Goal: Ask a question

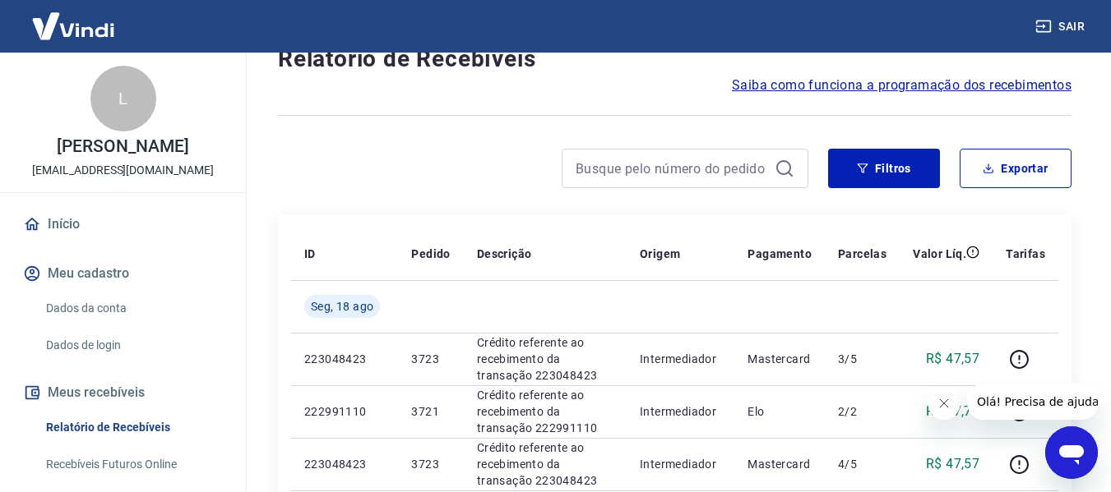
scroll to position [164, 0]
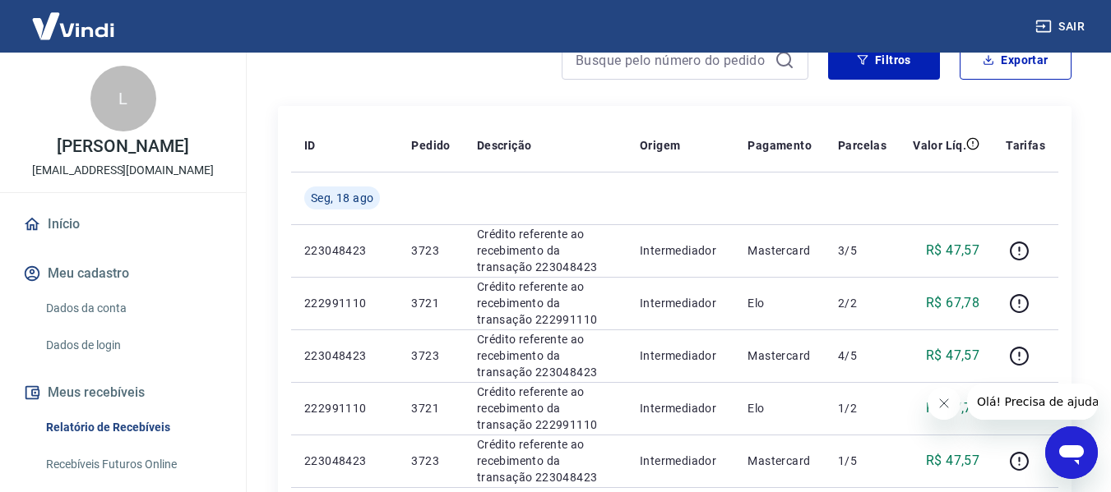
click at [1076, 456] on icon "Abrir janela de mensagens" at bounding box center [1071, 456] width 25 height 20
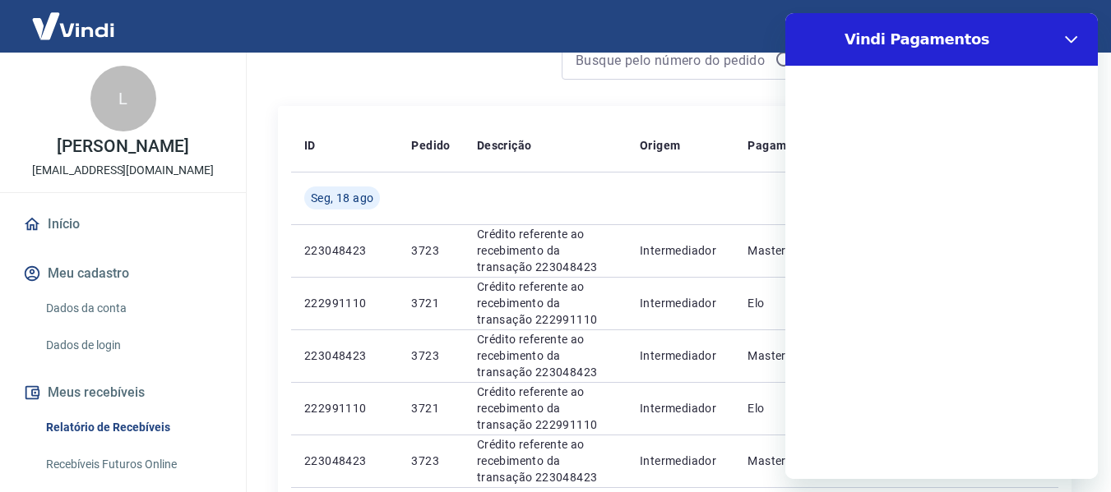
scroll to position [0, 0]
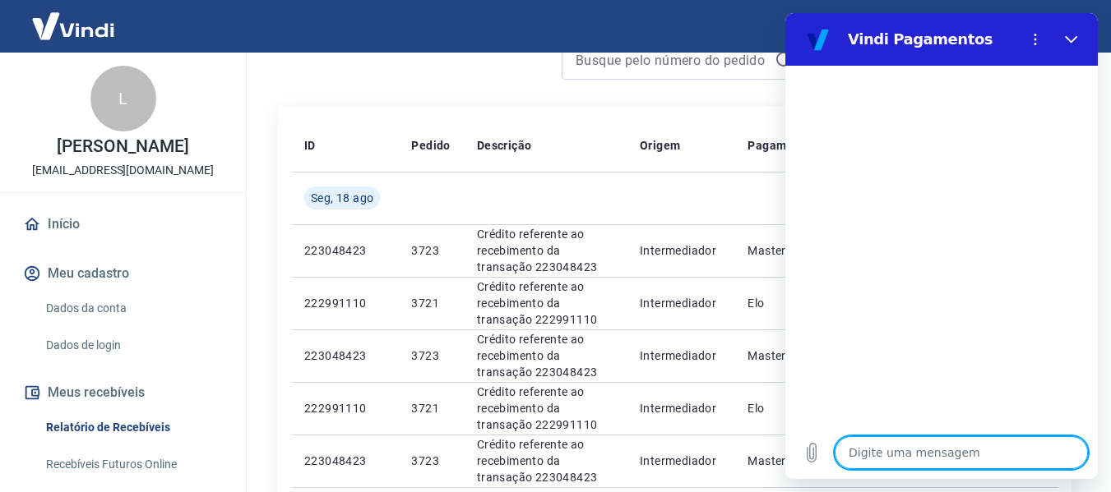
click at [929, 455] on textarea at bounding box center [960, 452] width 253 height 33
type textarea "bo"
type textarea "x"
type textarea "boa"
type textarea "x"
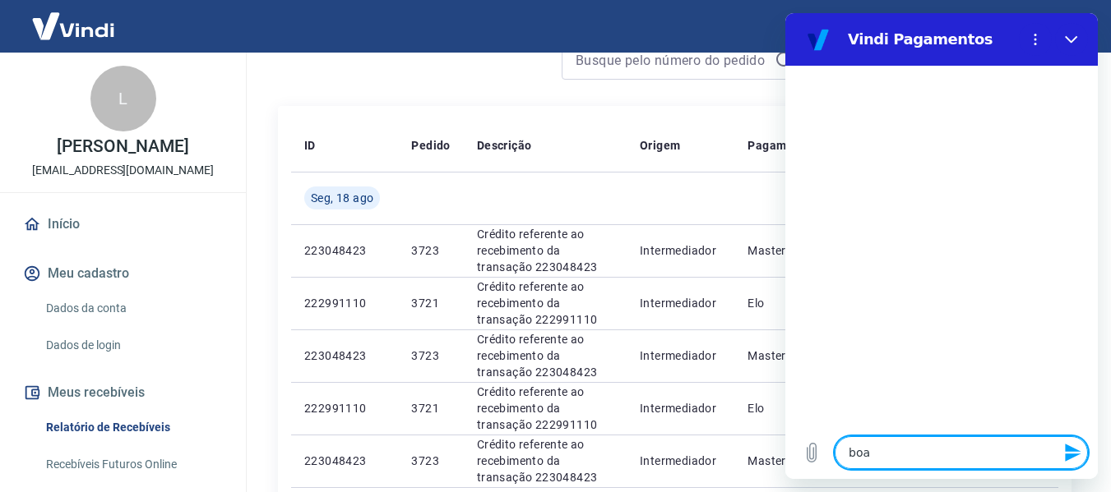
type textarea "boa t"
type textarea "x"
type textarea "boa ta"
type textarea "x"
type textarea "boa tar"
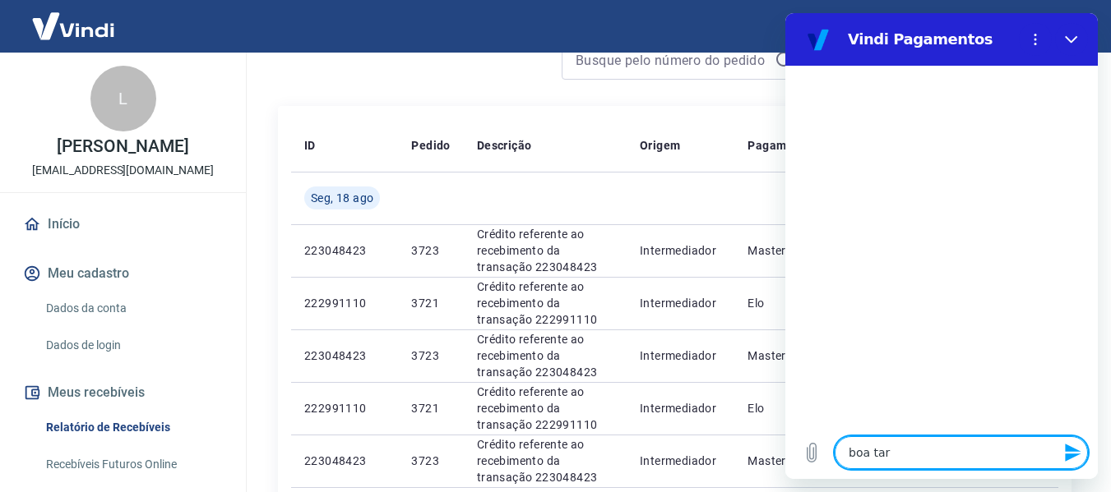
type textarea "x"
type textarea "boa tard"
type textarea "x"
type textarea "boa tarde"
type textarea "x"
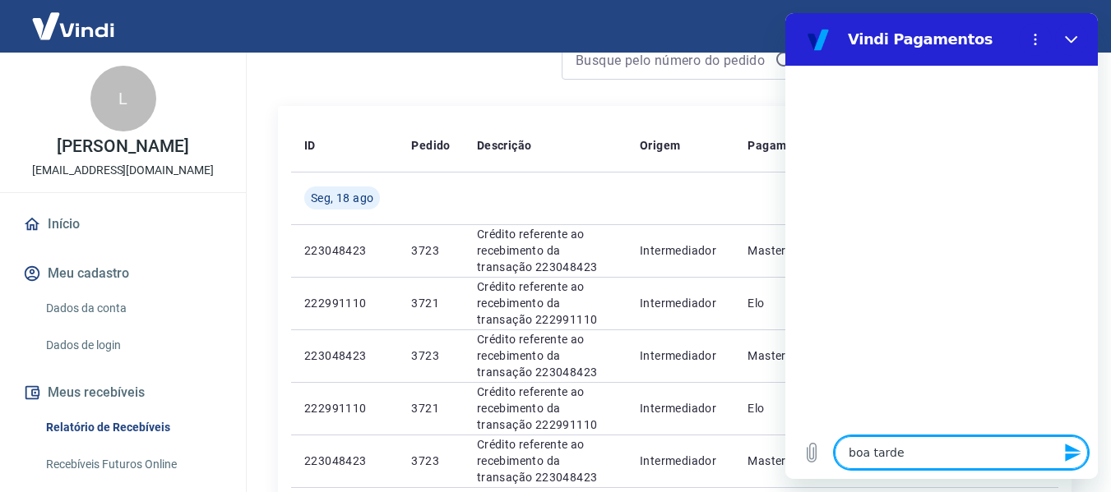
type textarea "boa tarde"
type textarea "x"
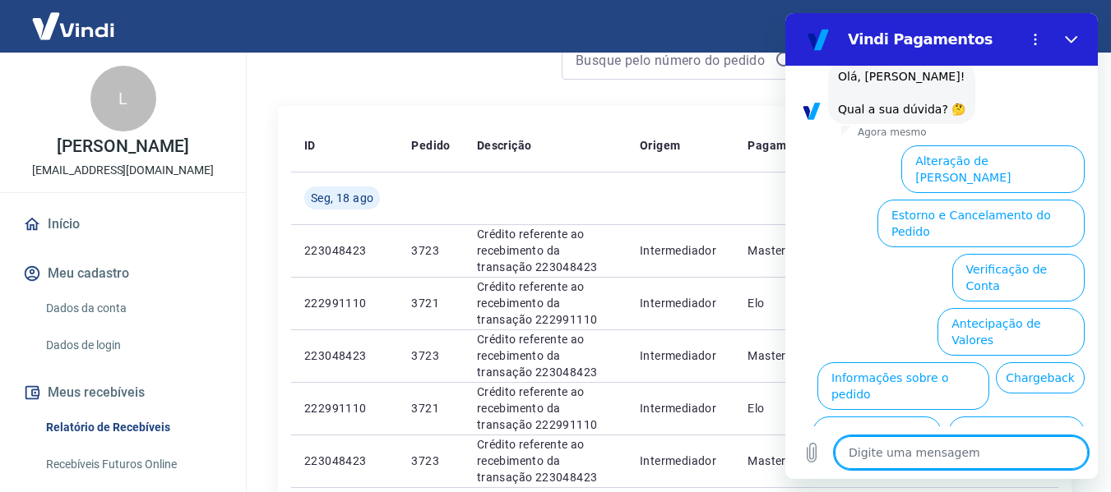
scroll to position [135, 0]
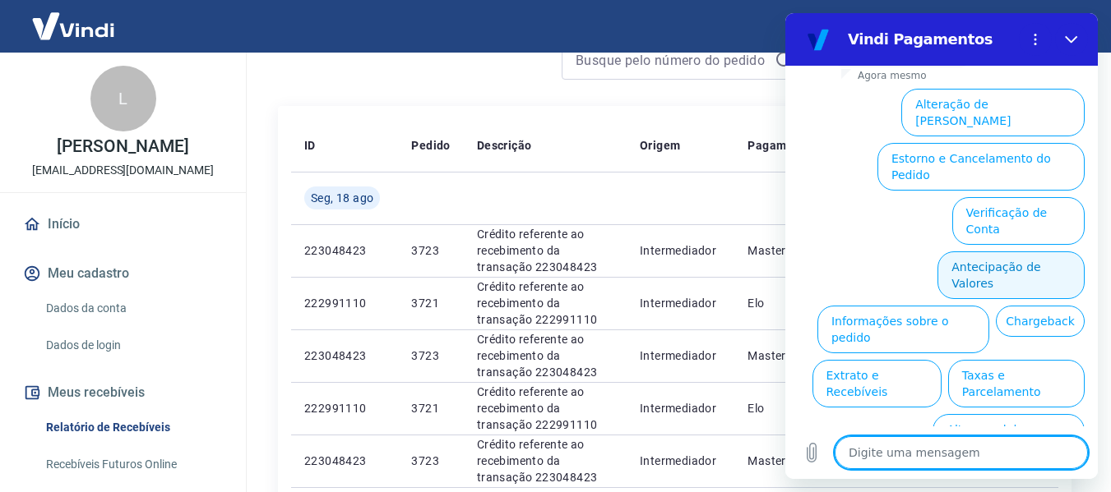
click at [986, 252] on button "Antecipação de Valores" at bounding box center [1010, 276] width 147 height 48
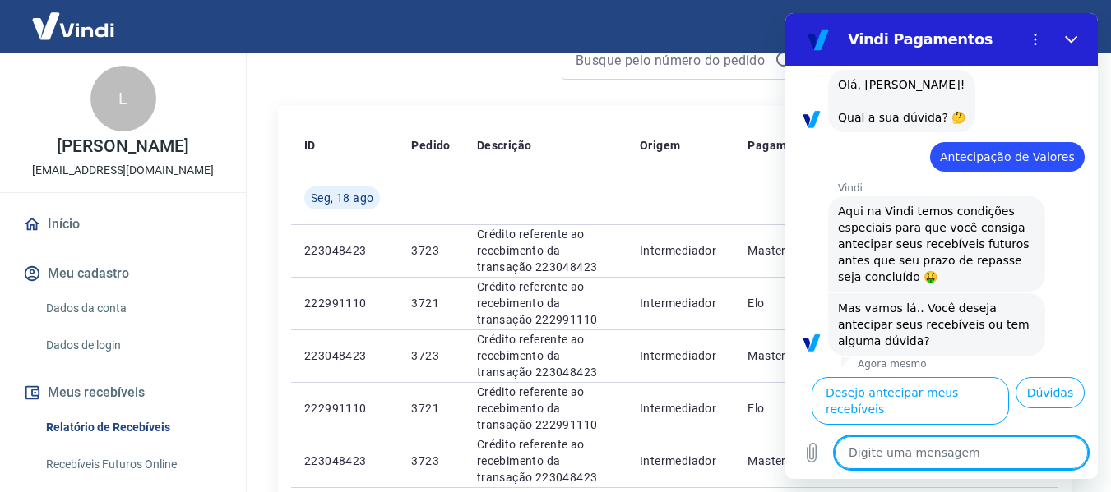
scroll to position [94, 0]
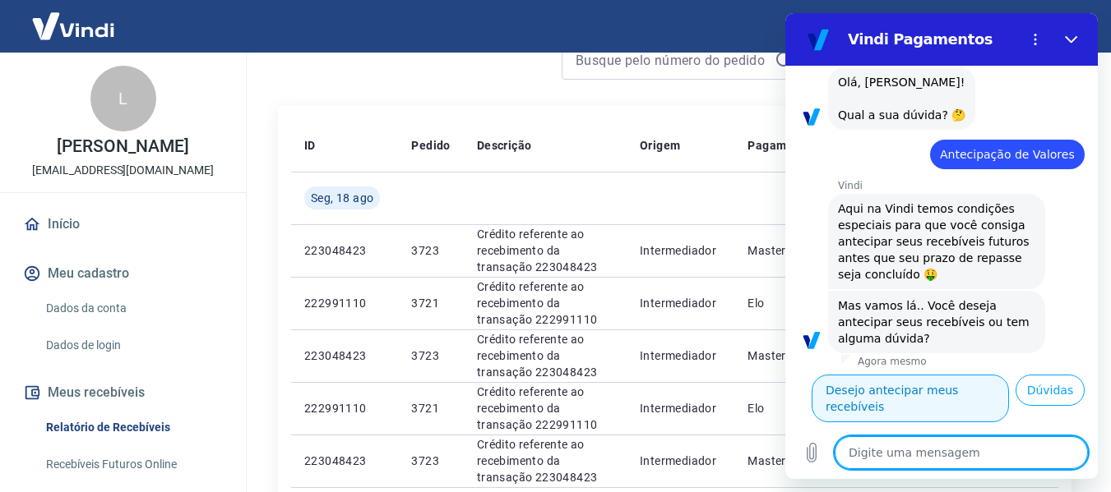
click at [972, 375] on button "Desejo antecipar meus recebíveis" at bounding box center [909, 399] width 197 height 48
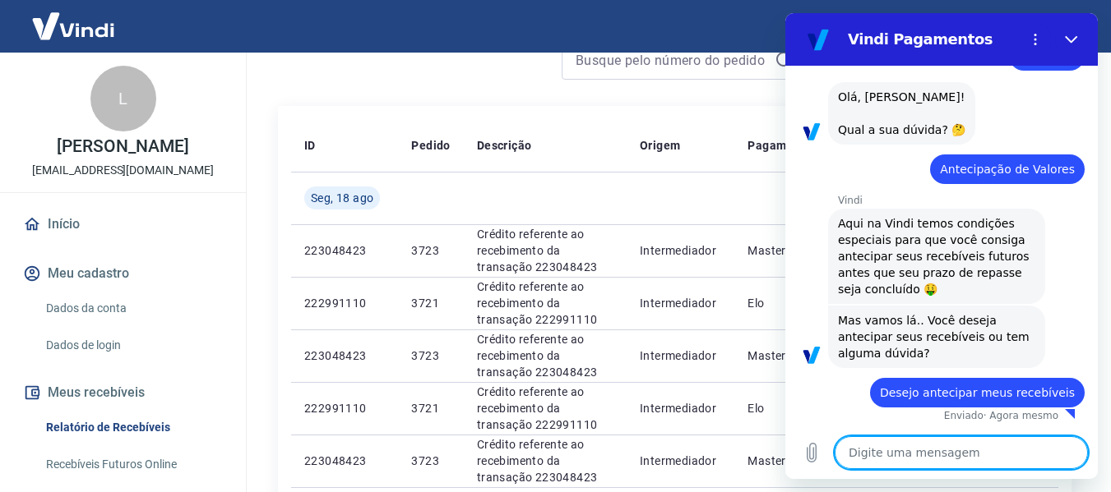
click at [889, 458] on textarea at bounding box center [960, 452] width 253 height 33
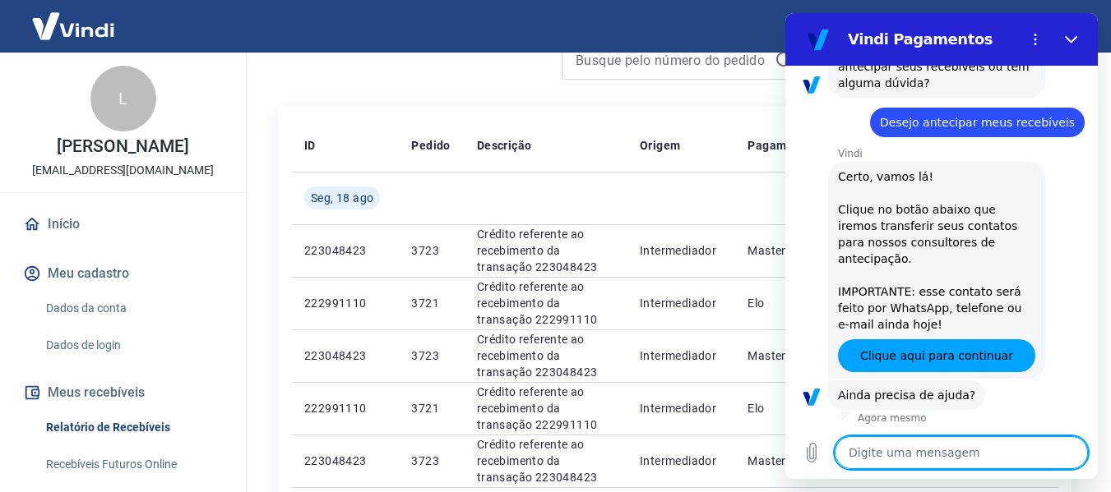
scroll to position [352, 0]
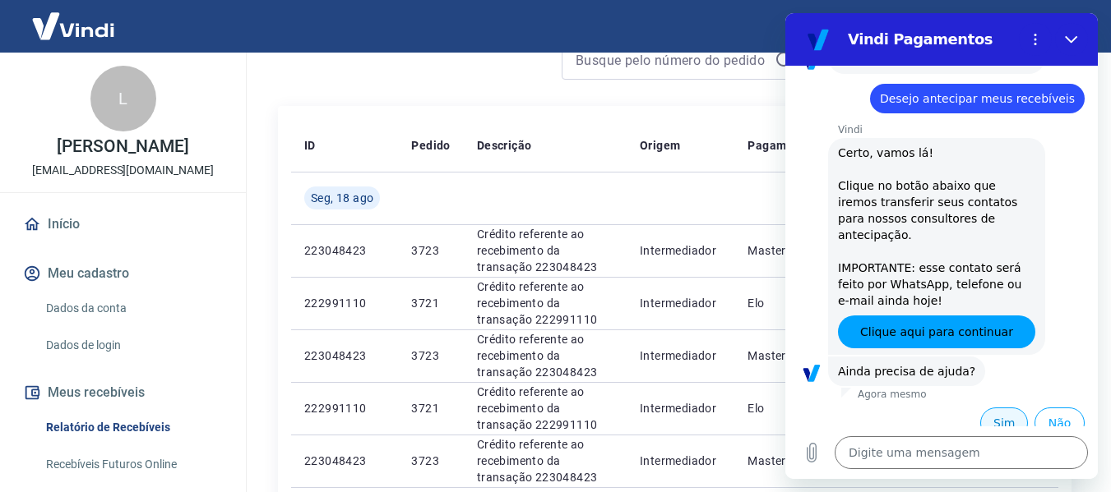
click at [980, 409] on button "Sim" at bounding box center [1004, 423] width 48 height 31
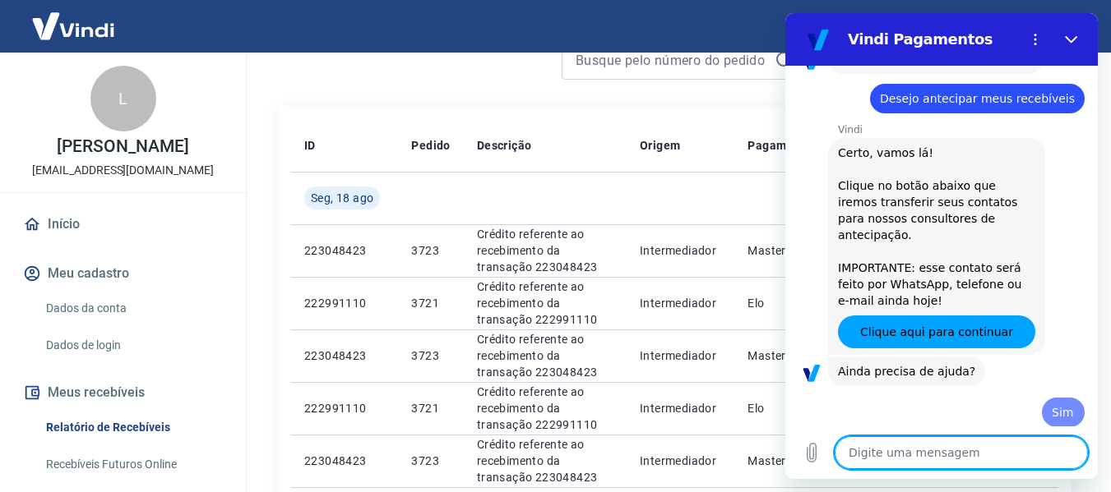
type textarea "x"
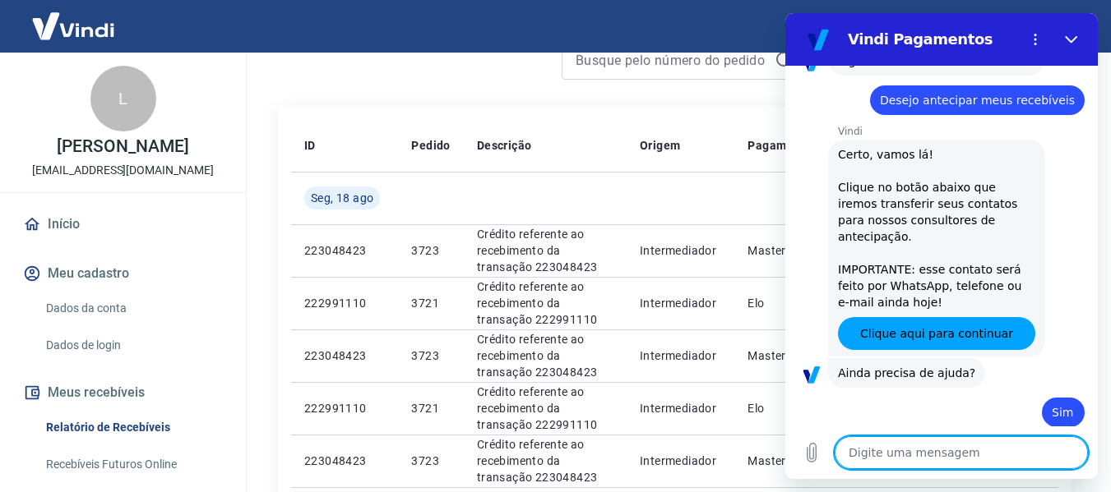
click at [935, 458] on textarea at bounding box center [960, 452] width 253 height 33
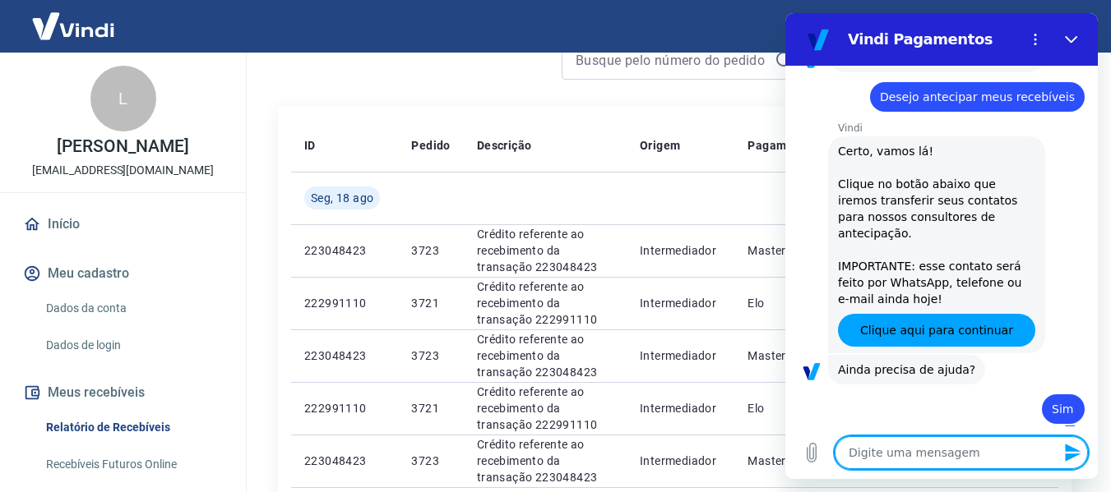
type textarea "g"
type textarea "x"
type textarea "ga"
type textarea "x"
type textarea "g"
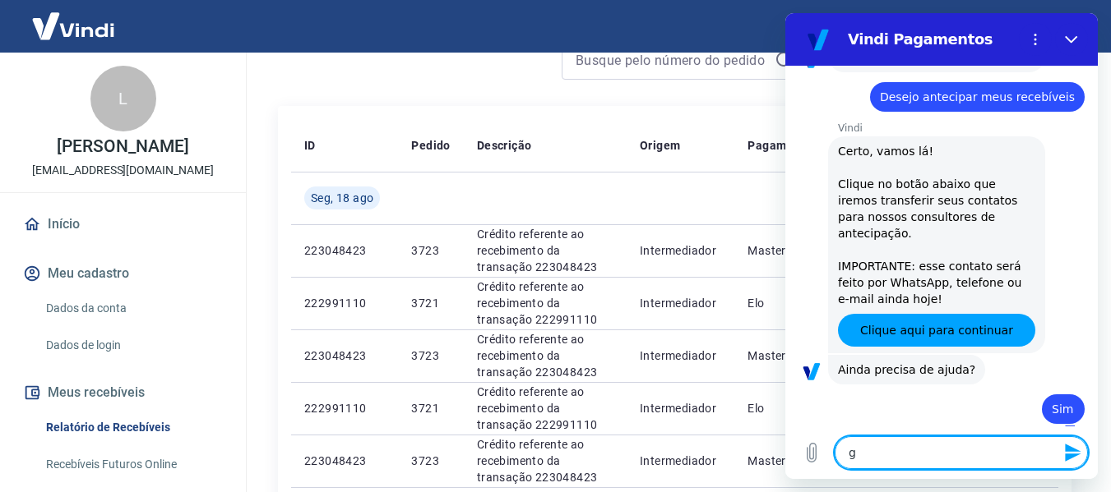
type textarea "x"
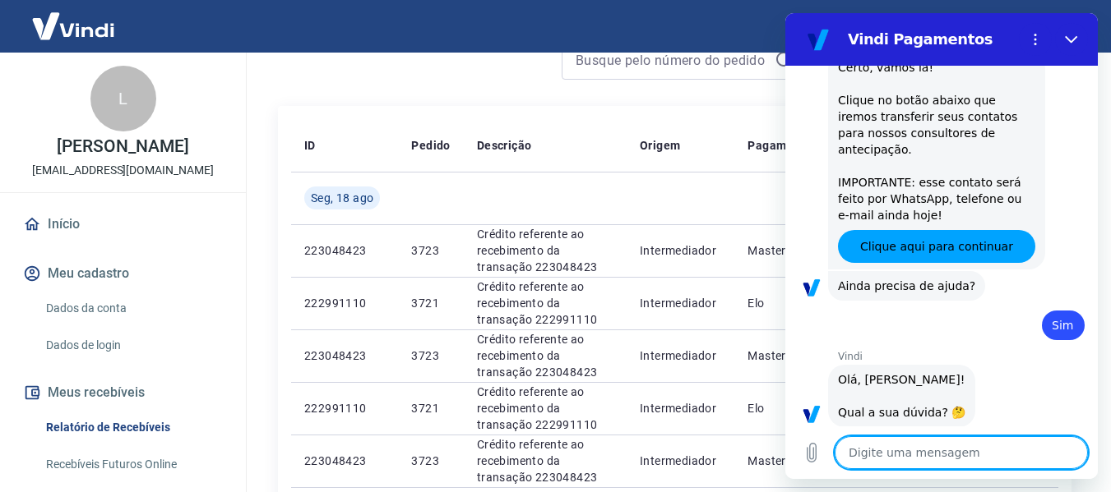
type textarea "f"
type textarea "x"
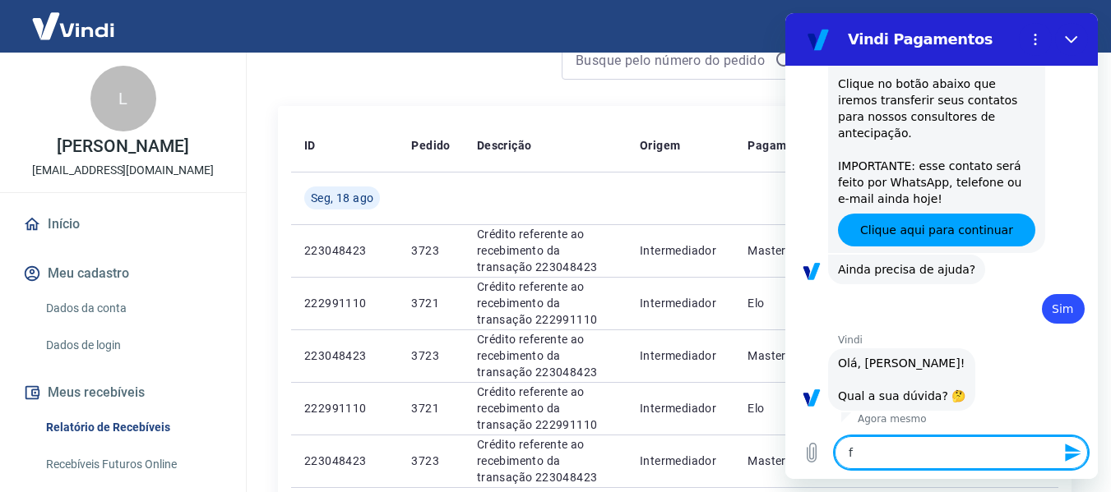
type textarea "fa"
type textarea "x"
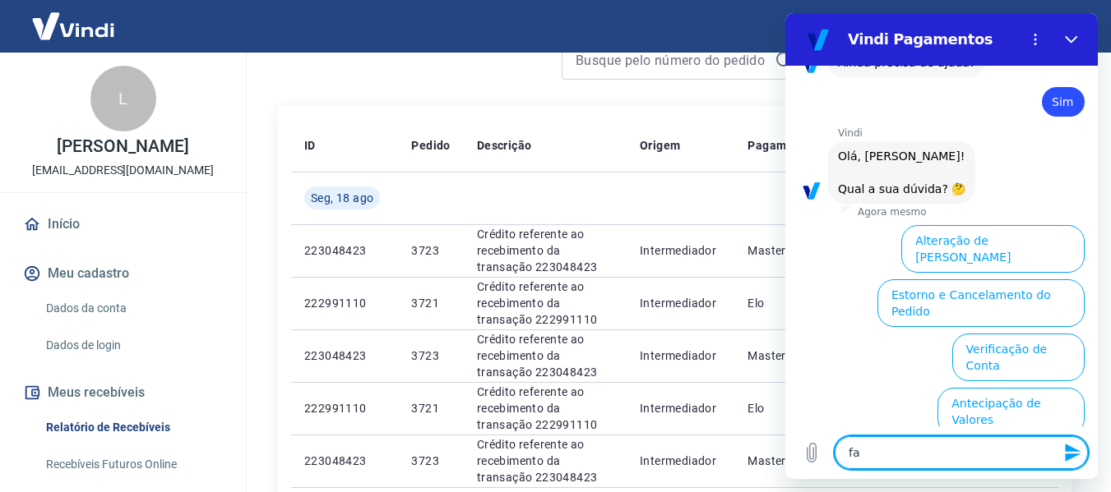
scroll to position [781, 0]
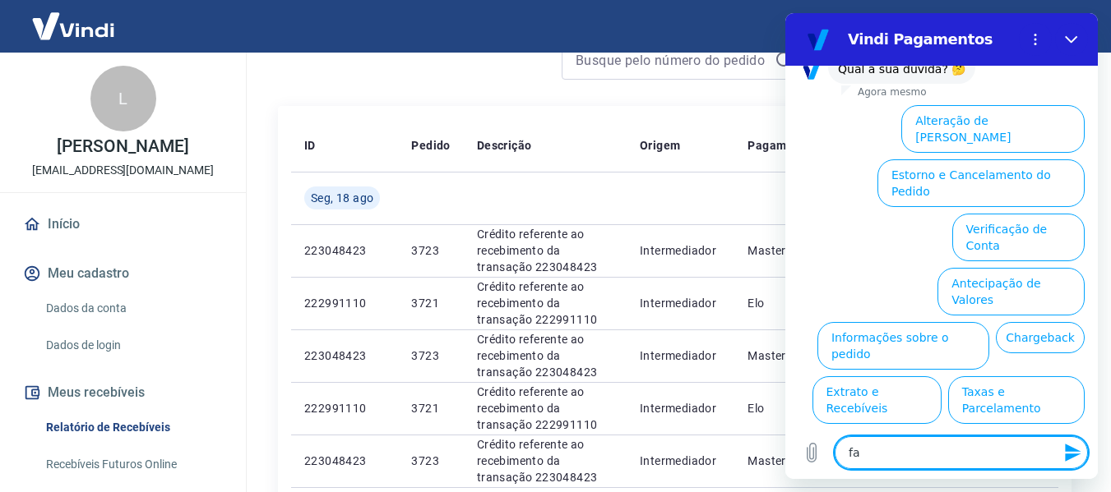
type textarea "fal"
type textarea "x"
type textarea "fala"
type textarea "x"
type textarea "falar"
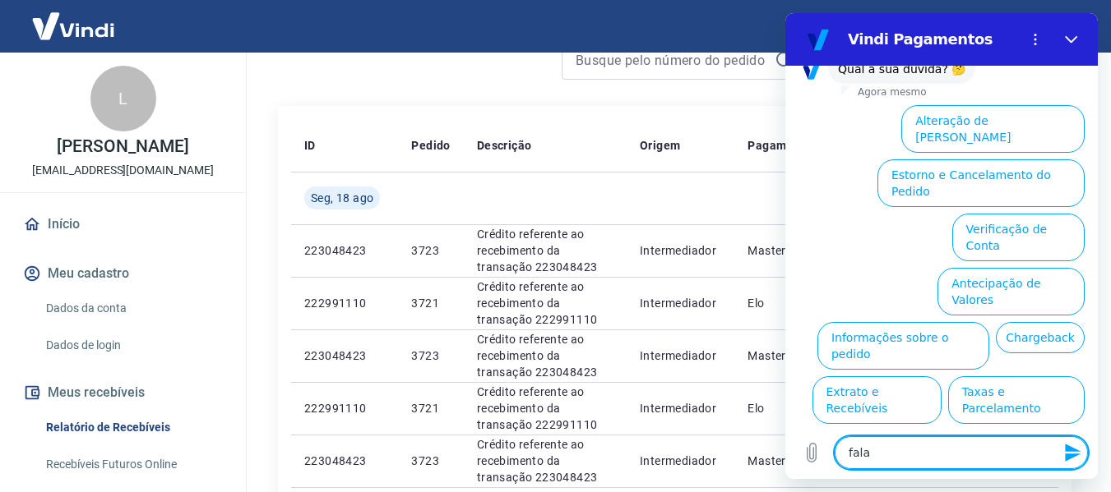
type textarea "x"
type textarea "falar com"
type textarea "x"
type textarea "falar com a"
type textarea "x"
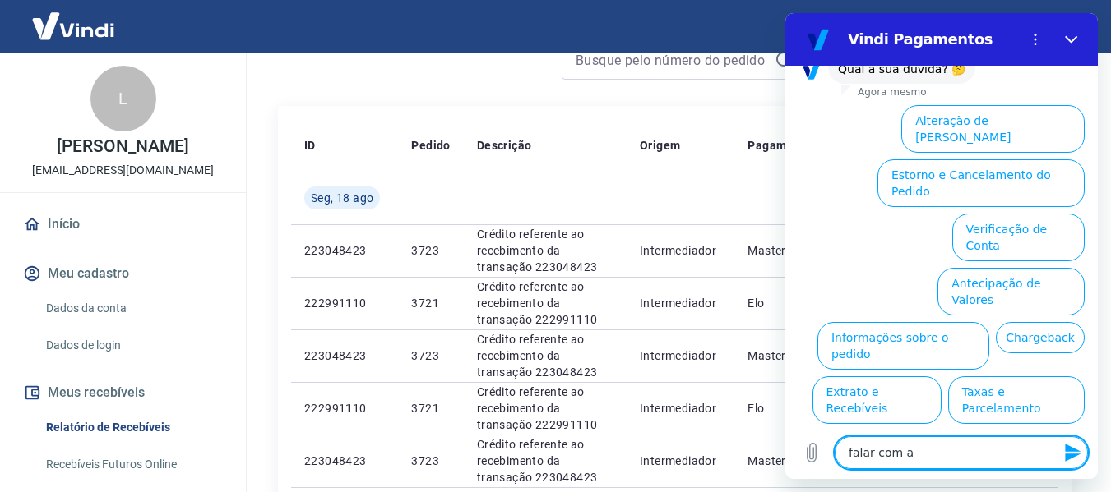
type textarea "falar com at"
type textarea "x"
type textarea "falar com ate"
type textarea "x"
type textarea "falar com [GEOGRAPHIC_DATA]"
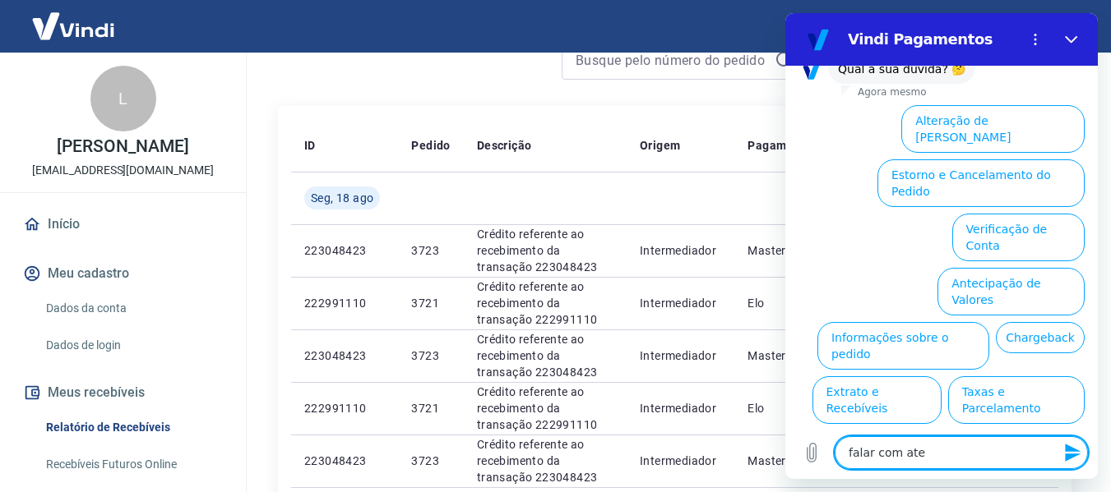
type textarea "x"
type textarea "falar com atend"
type textarea "x"
type textarea "falar com atende"
type textarea "x"
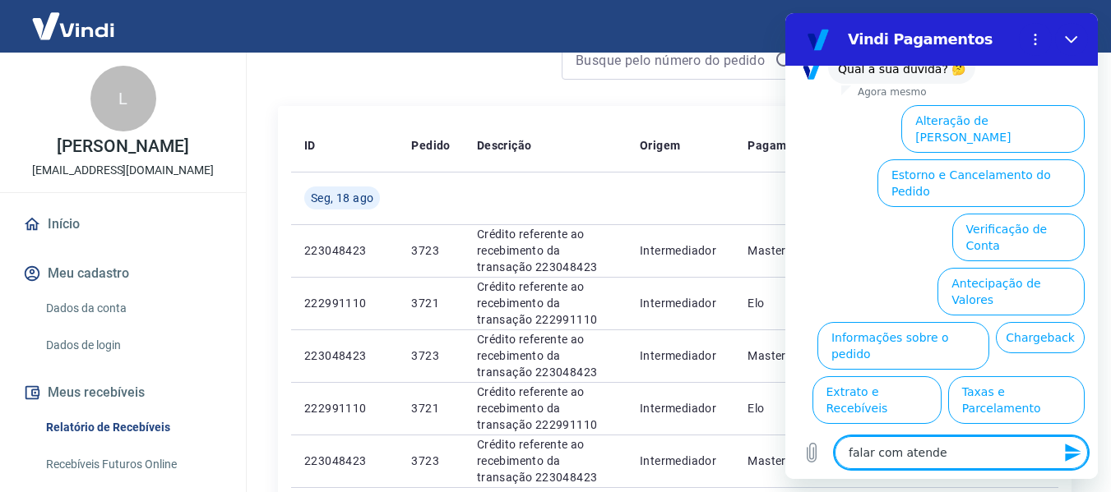
type textarea "falar com atenden"
type textarea "x"
type textarea "falar com atendent"
type textarea "x"
type textarea "falar com atendente"
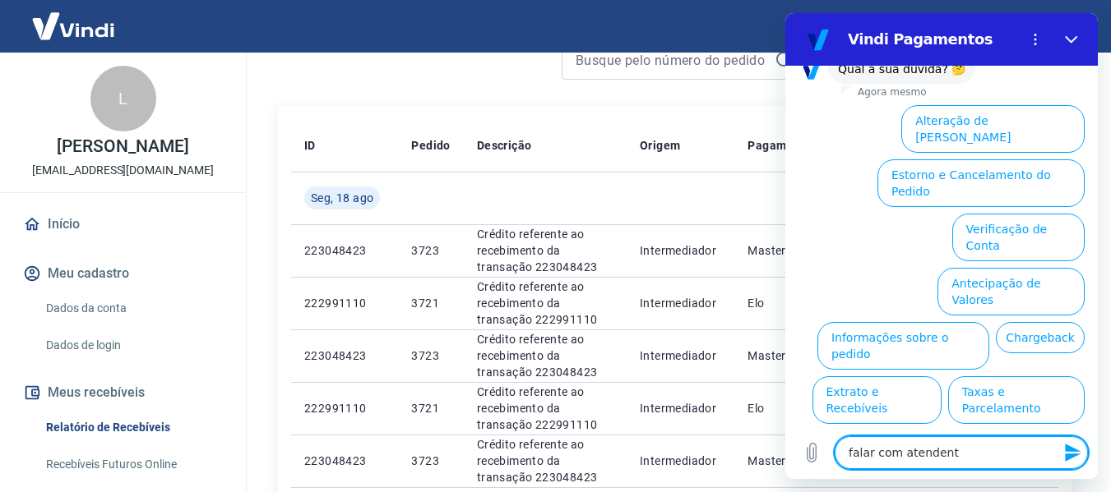
type textarea "x"
type textarea "falar com atendente"
type textarea "x"
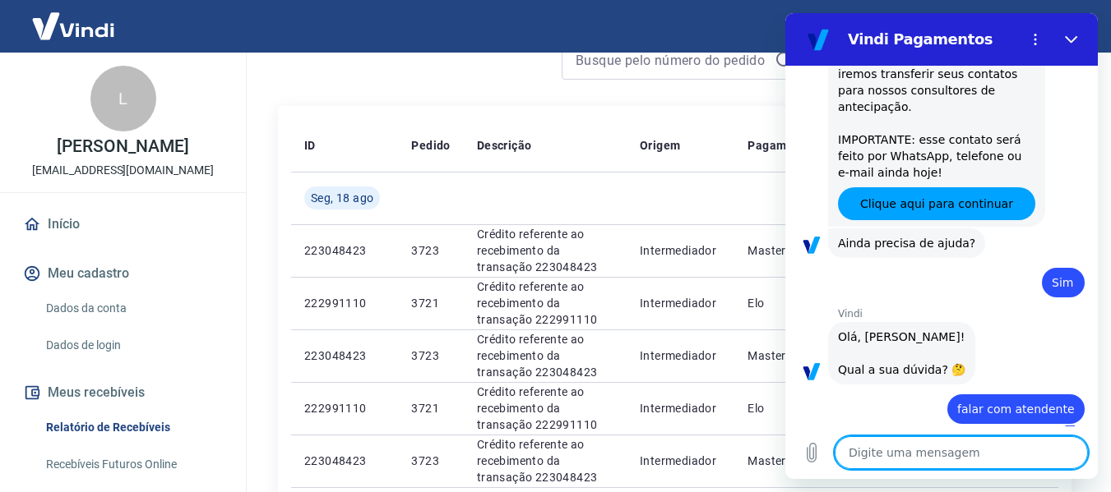
type textarea "x"
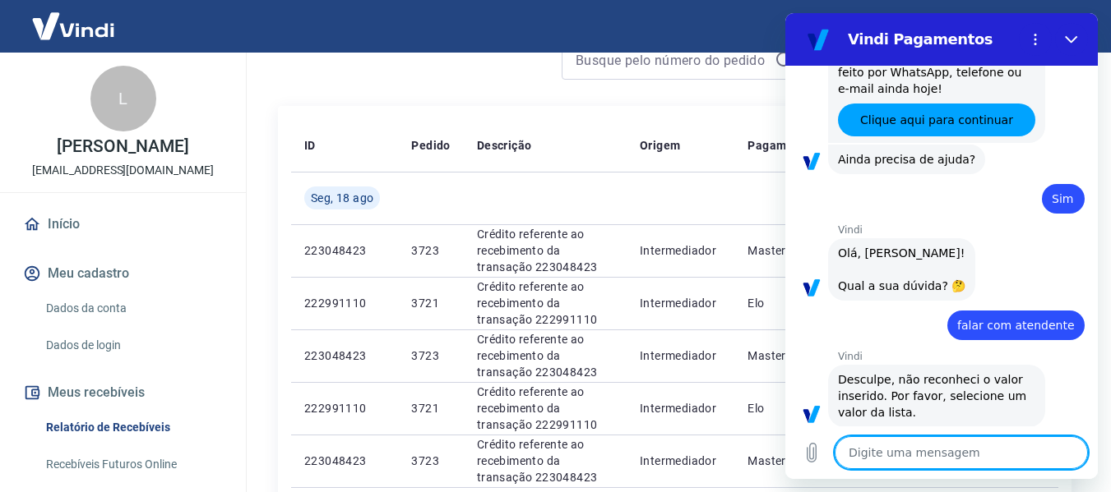
scroll to position [567, 0]
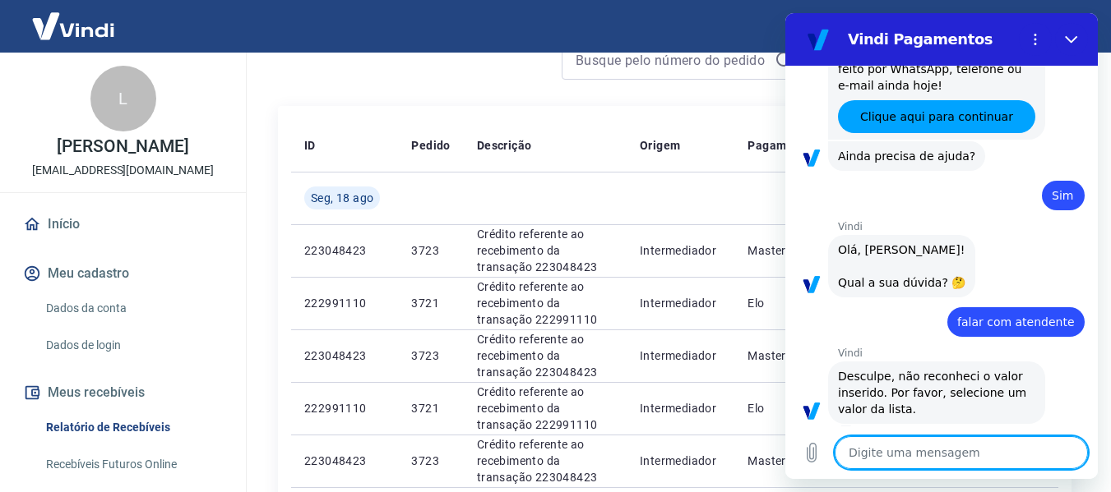
drag, startPoint x: 1667, startPoint y: 493, endPoint x: 899, endPoint y: 459, distance: 768.5
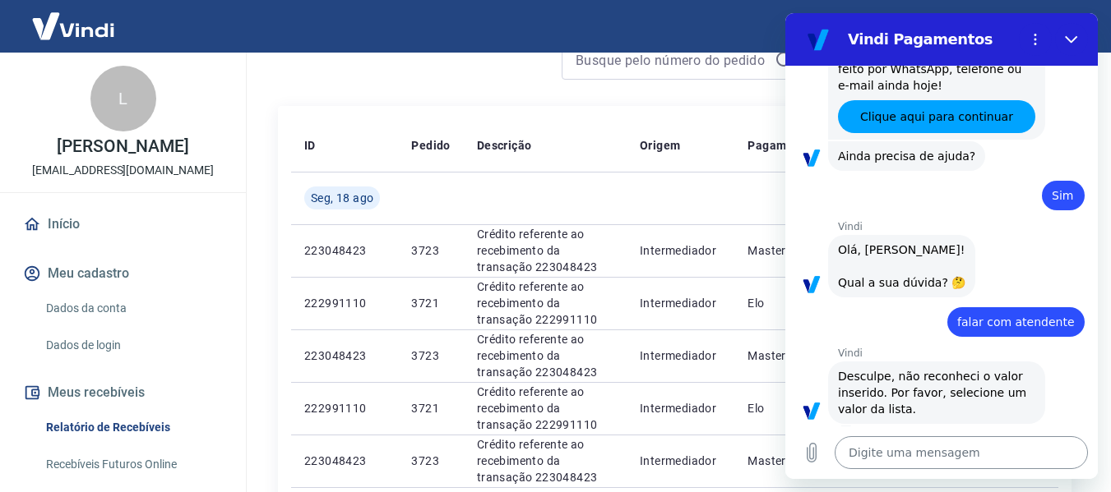
click at [900, 458] on textarea at bounding box center [960, 452] width 253 height 33
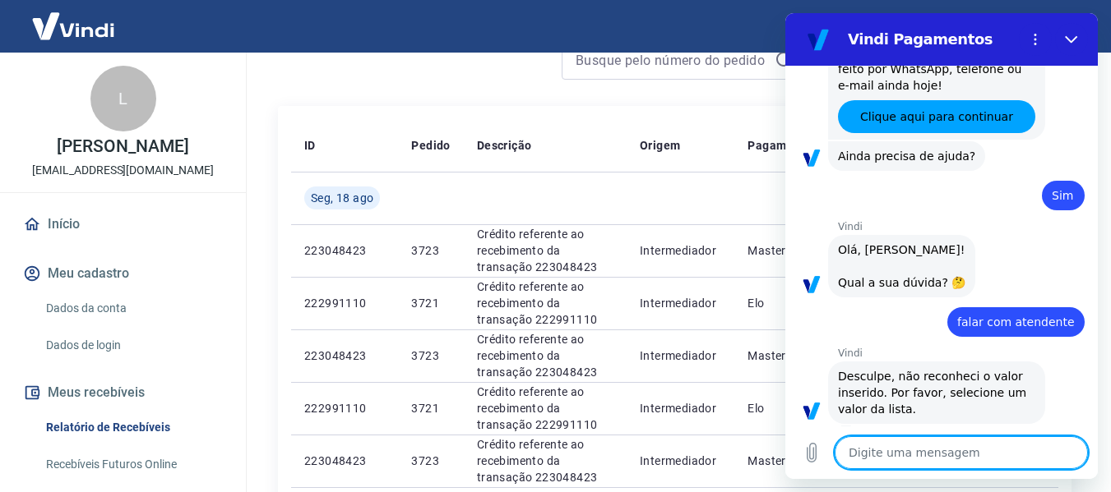
type textarea "f"
type textarea "x"
type textarea "fa"
type textarea "x"
type textarea "fak"
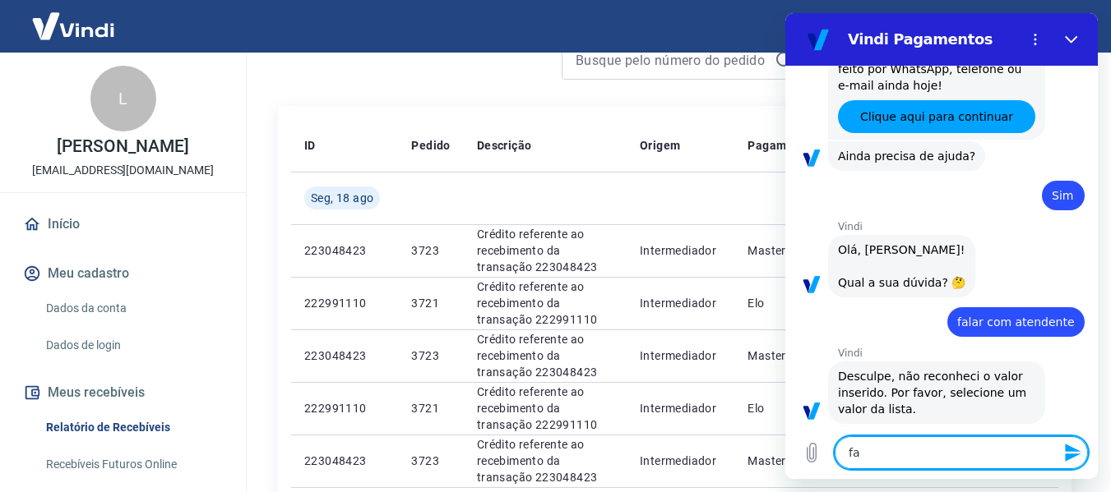
type textarea "x"
type textarea "fa"
type textarea "x"
type textarea "fal"
type textarea "x"
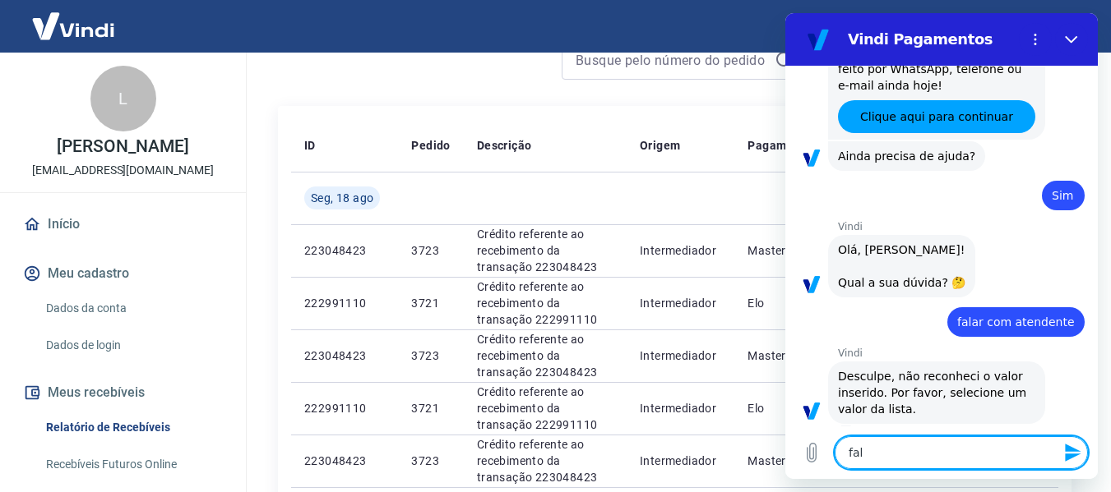
type textarea "fala"
type textarea "x"
type textarea "falar"
type textarea "x"
type textarea "falar"
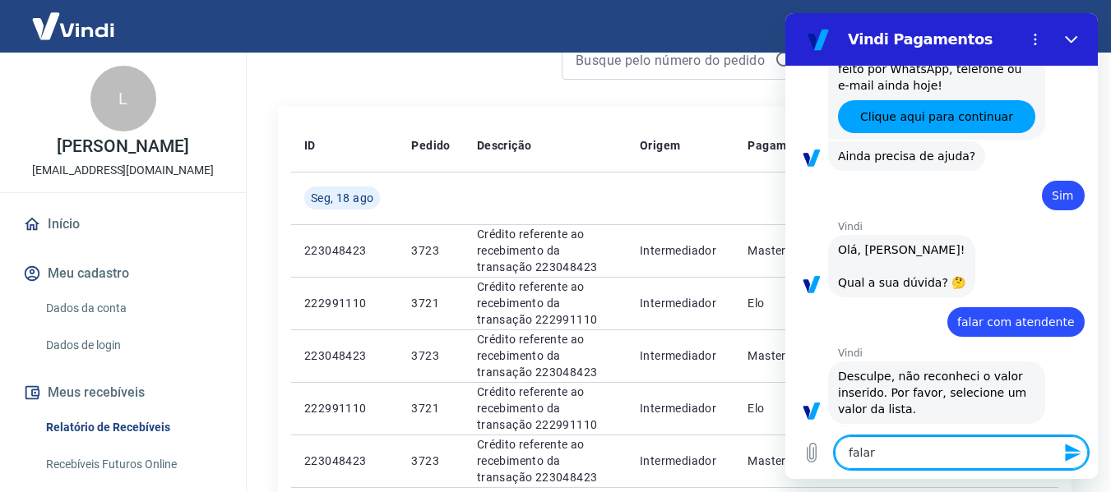
type textarea "x"
type textarea "falar c"
type textarea "x"
type textarea "falar co"
type textarea "x"
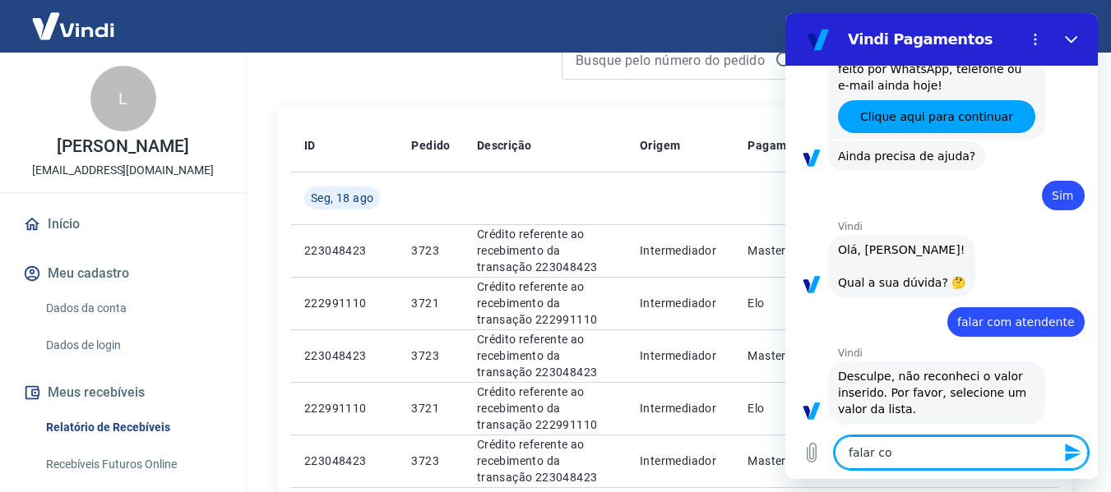
type textarea "falar com"
type textarea "x"
type textarea "falar com"
type textarea "x"
type textarea "falar com a"
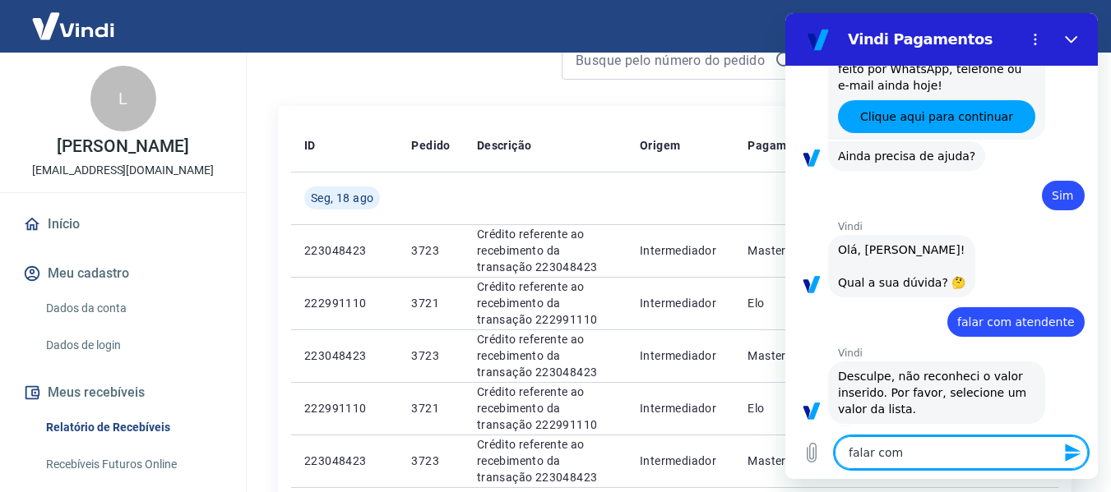
type textarea "x"
type textarea "falar com at"
type textarea "x"
type textarea "falar com ate"
type textarea "x"
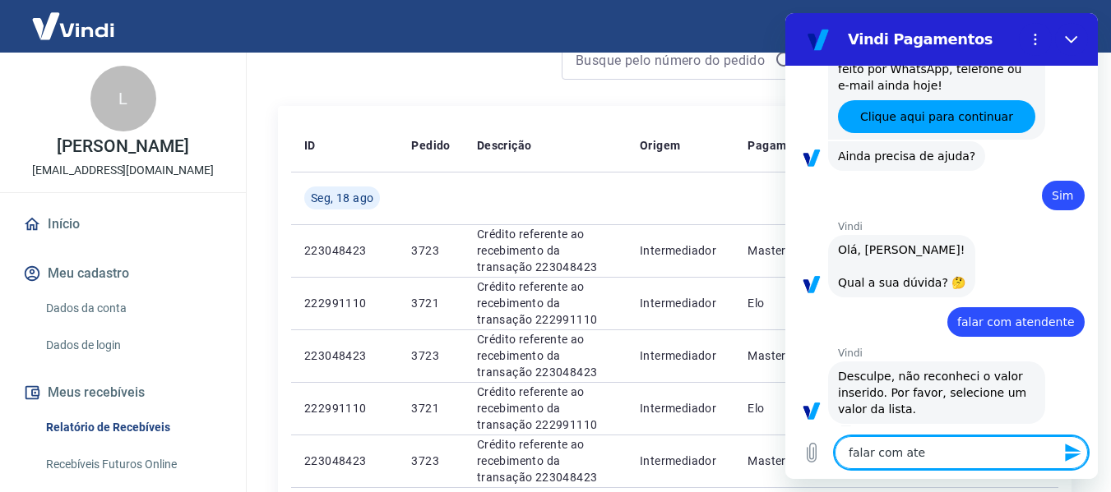
type textarea "falar com [GEOGRAPHIC_DATA]"
type textarea "x"
type textarea "falar com atend"
type textarea "x"
type textarea "falar com atendn"
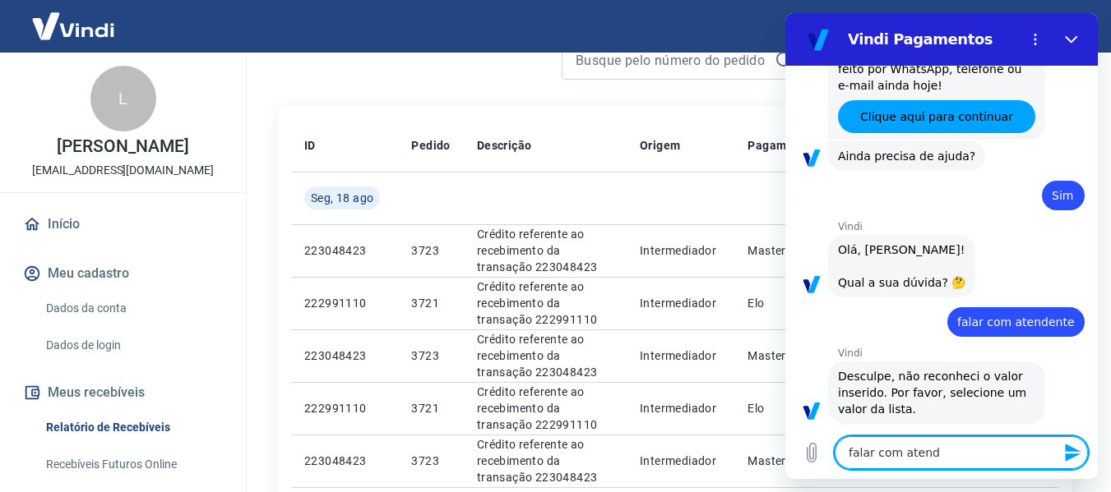
type textarea "x"
type textarea "falar com atendnt"
type textarea "x"
type textarea "falar com atendnte"
type textarea "x"
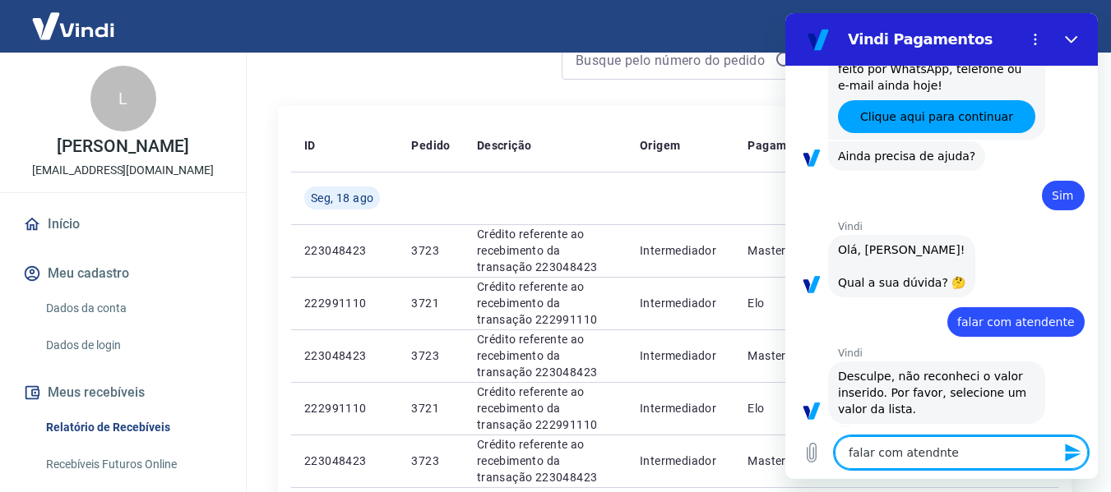
type textarea "falar com atendnte"
type textarea "x"
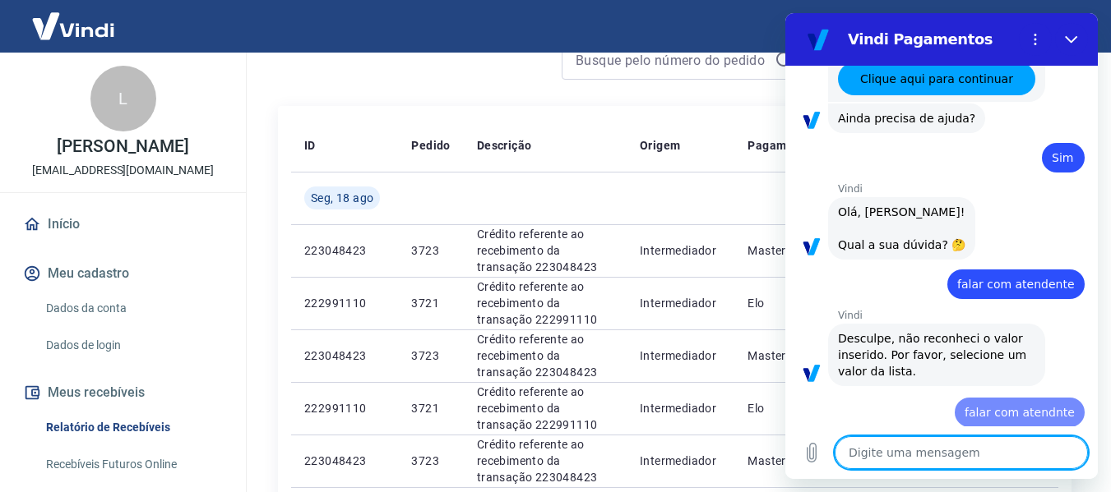
type textarea "x"
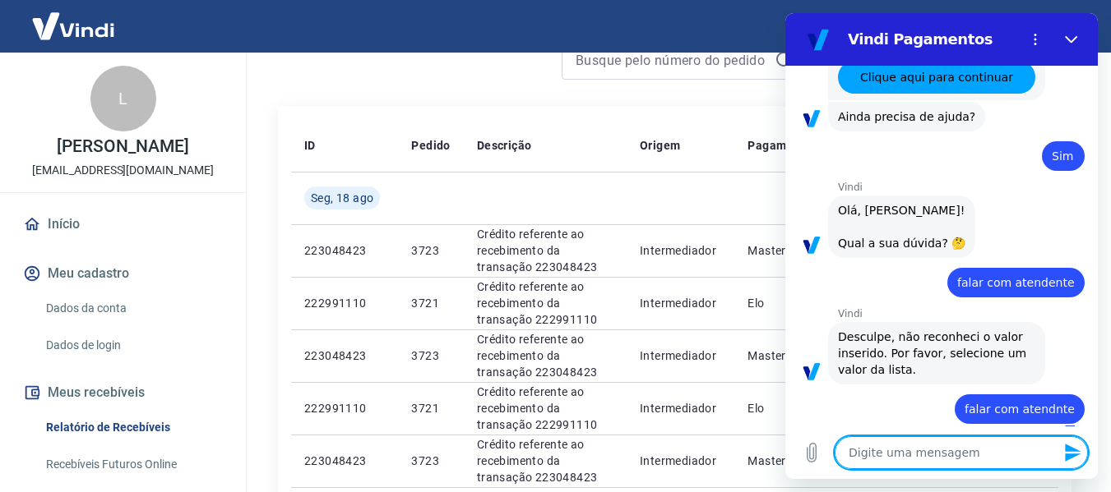
type textarea "a"
type textarea "x"
type textarea "at"
type textarea "x"
type textarea "ate"
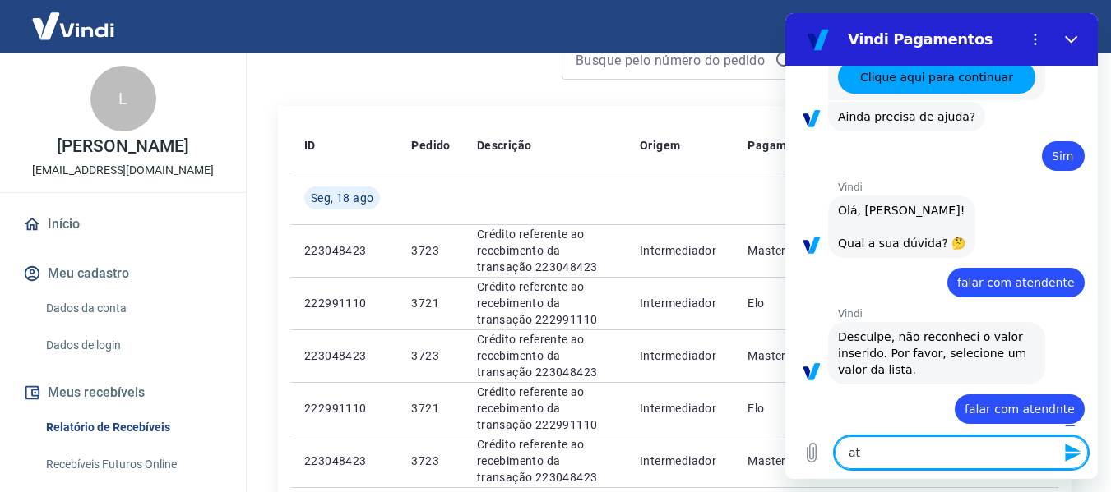
type textarea "x"
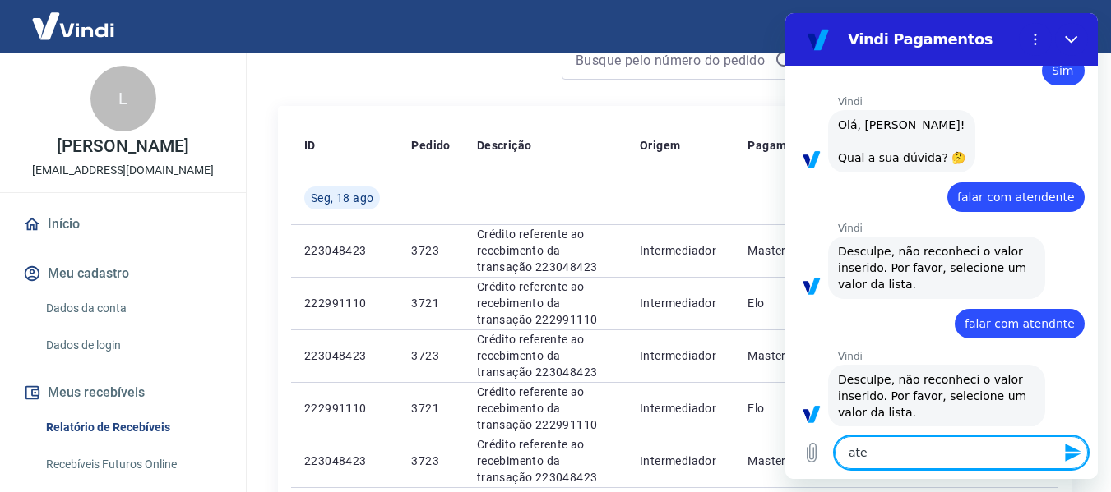
type textarea "aten"
type textarea "x"
type textarea "atend"
type textarea "x"
type textarea "atende"
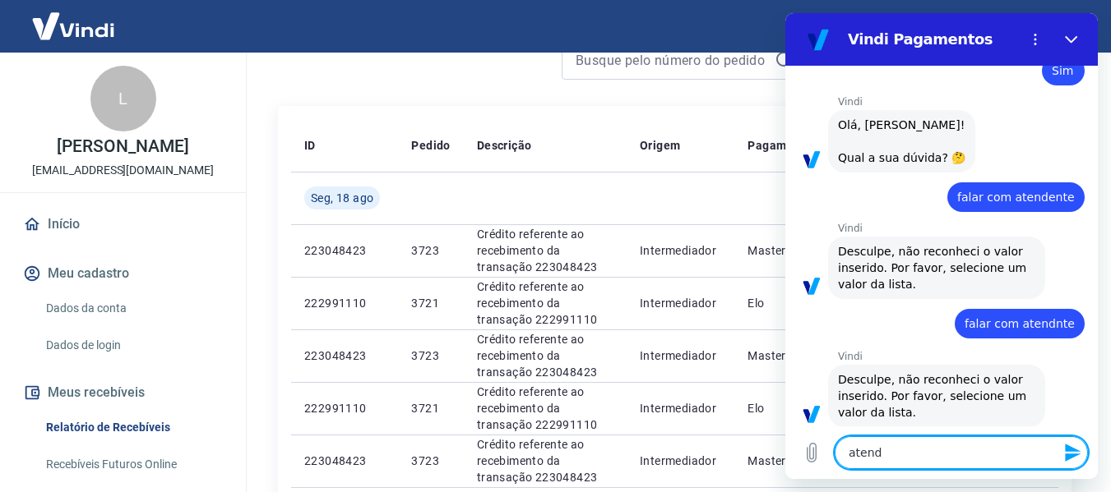
type textarea "x"
type textarea "atenden"
type textarea "x"
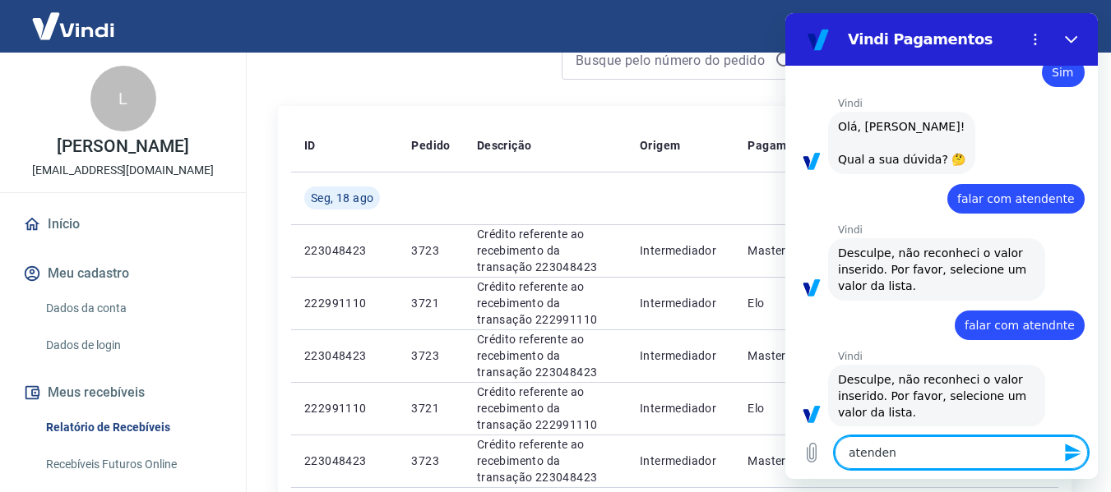
type textarea "atendent"
type textarea "x"
type textarea "atendente"
type textarea "x"
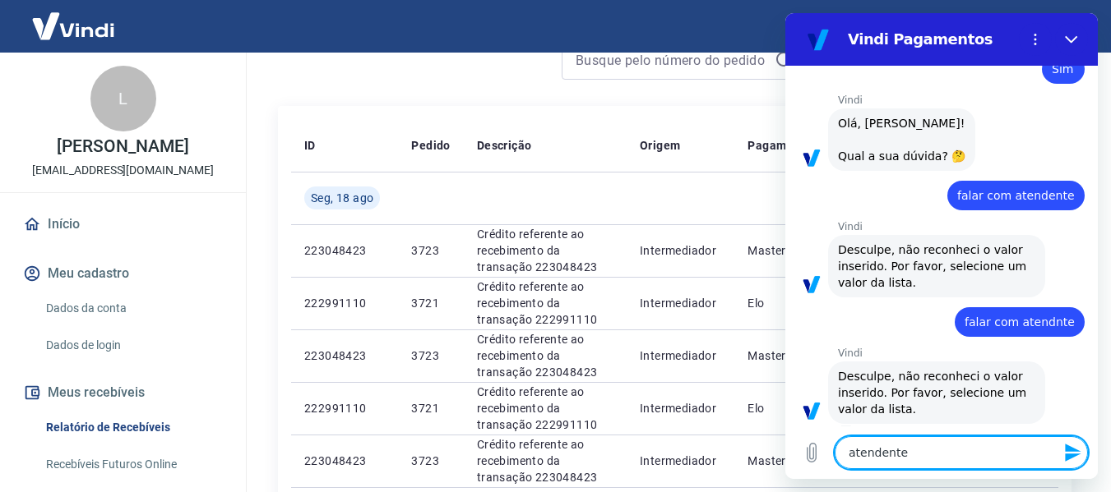
type textarea "atendente"
type textarea "x"
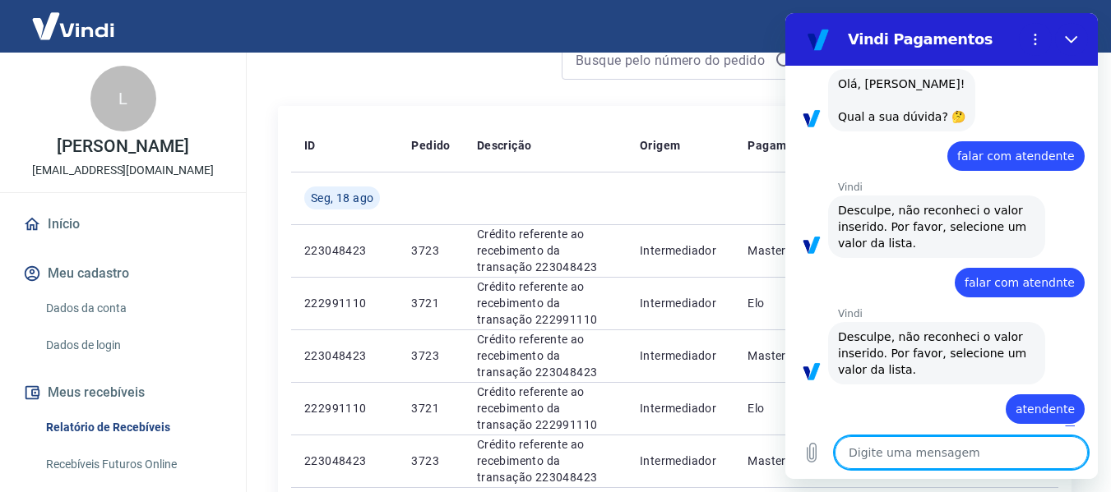
type textarea "x"
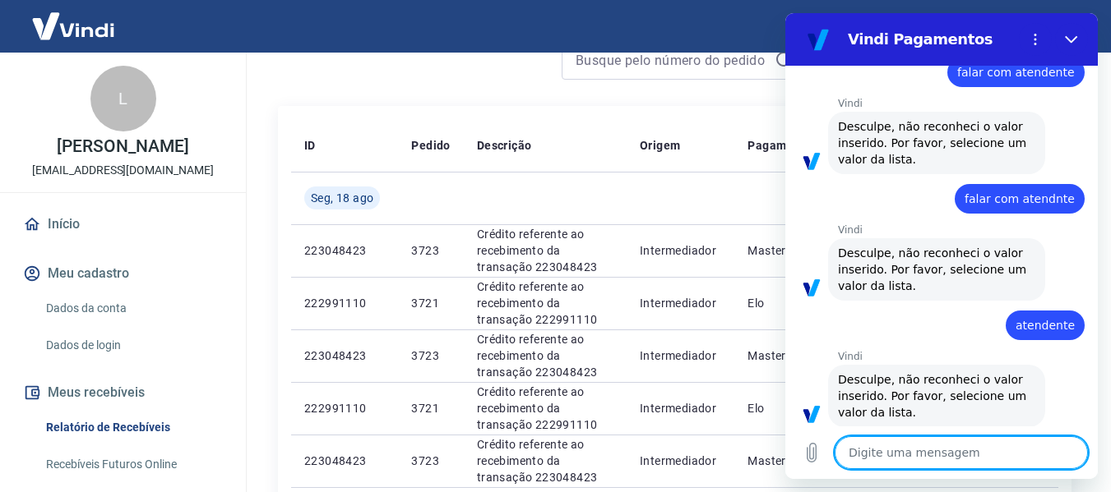
scroll to position [820, 0]
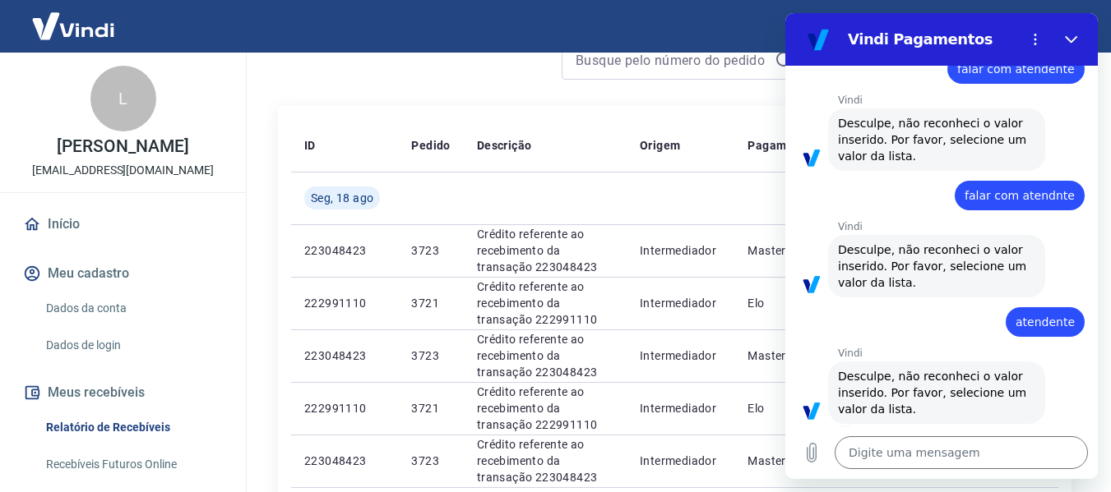
click at [1025, 368] on div "Vindi diz: Desculpe, não reconheci o valor inserido. Por favor, selecione um va…" at bounding box center [936, 393] width 217 height 62
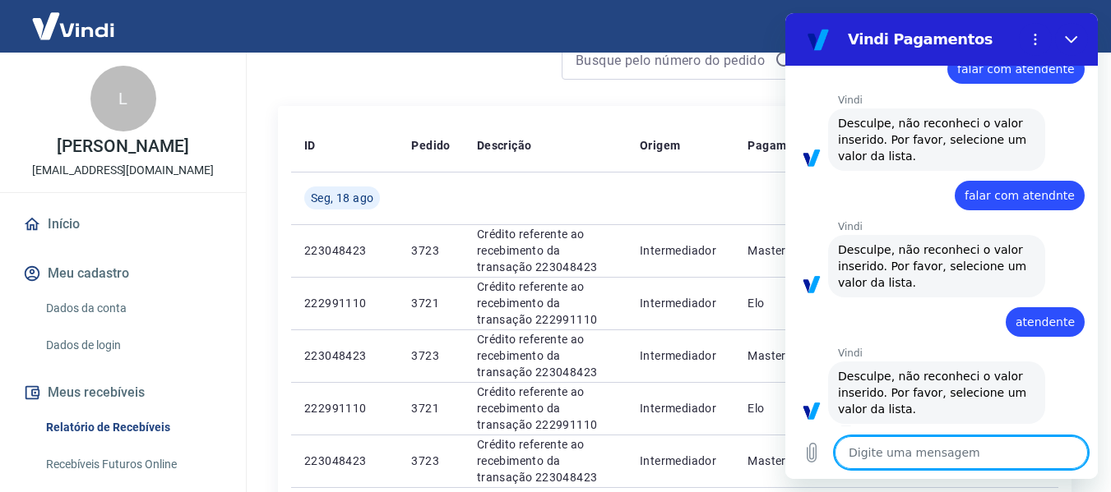
click at [969, 460] on textarea at bounding box center [960, 452] width 253 height 33
click at [967, 460] on textarea at bounding box center [960, 452] width 253 height 33
type textarea "f"
type textarea "x"
type textarea "fa"
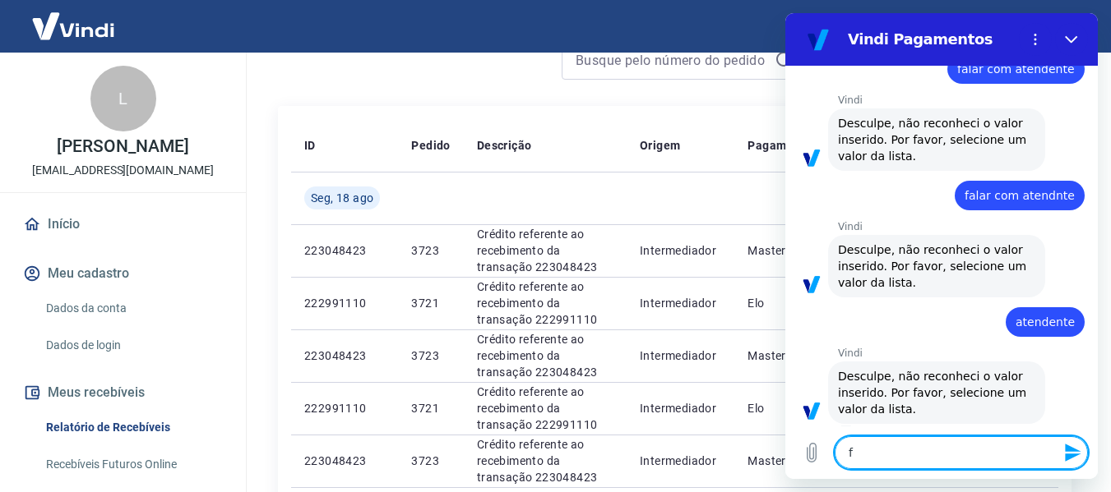
type textarea "x"
type textarea "fal"
type textarea "x"
type textarea "fala"
type textarea "x"
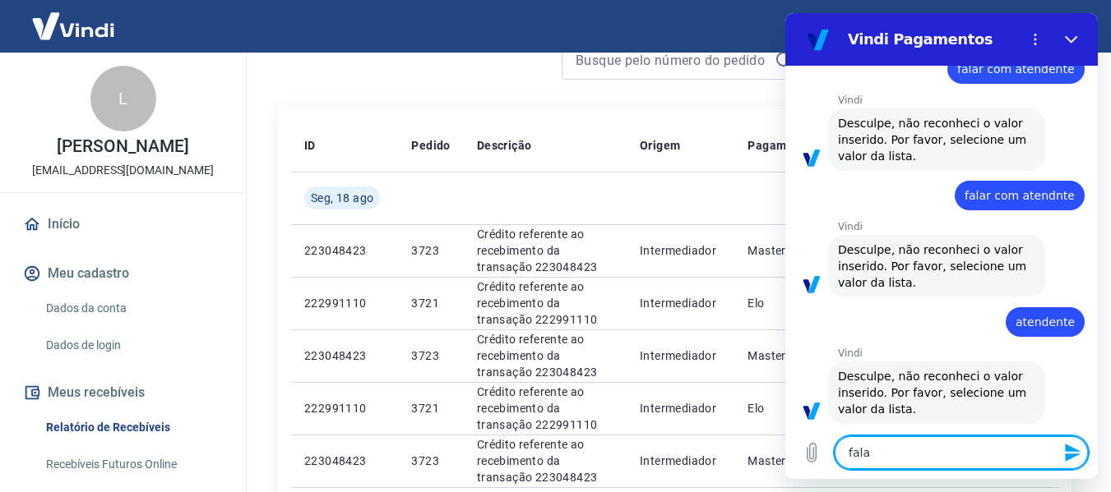
type textarea "falar"
type textarea "x"
type textarea "falar"
type textarea "x"
type textarea "falar c"
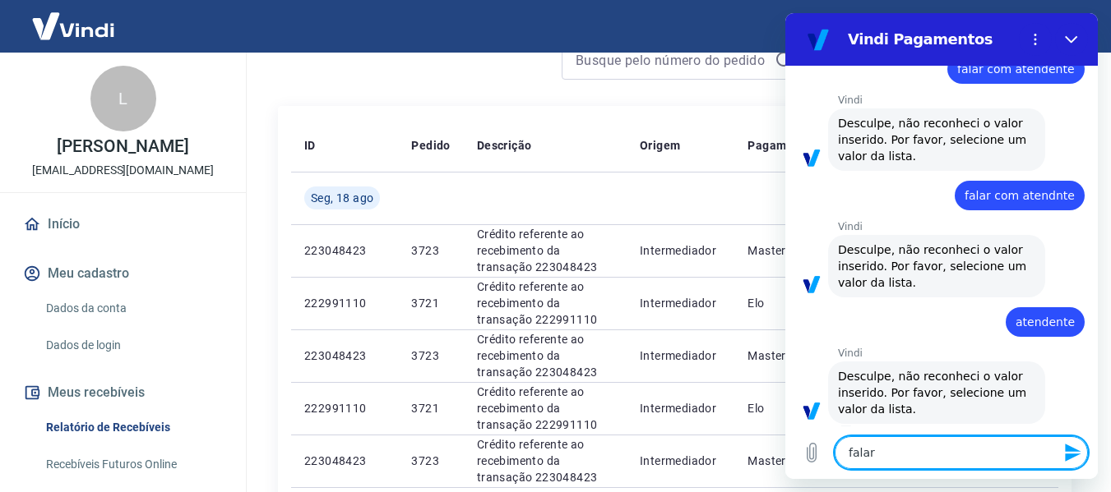
type textarea "x"
type textarea "falar co"
type textarea "x"
type textarea "falar com"
type textarea "x"
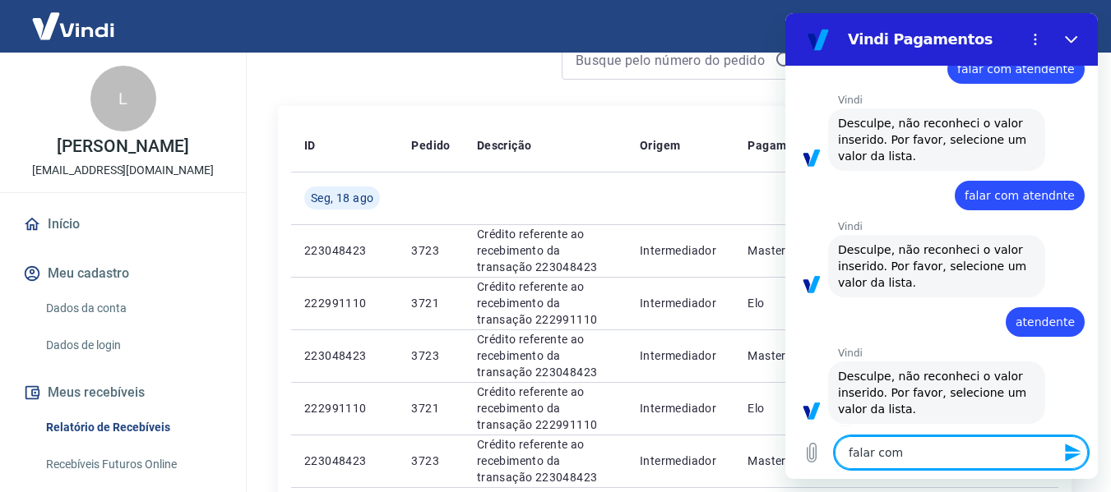
type textarea "falar com"
type textarea "x"
type textarea "falar com a"
type textarea "x"
type textarea "falar com at"
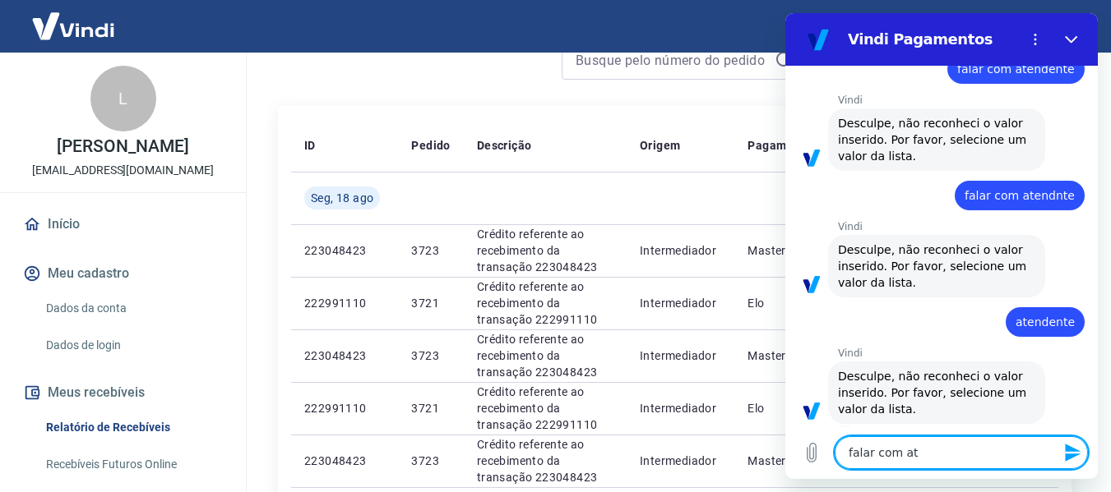
type textarea "x"
type textarea "falar com ate"
type textarea "x"
type textarea "falar com [GEOGRAPHIC_DATA]"
type textarea "x"
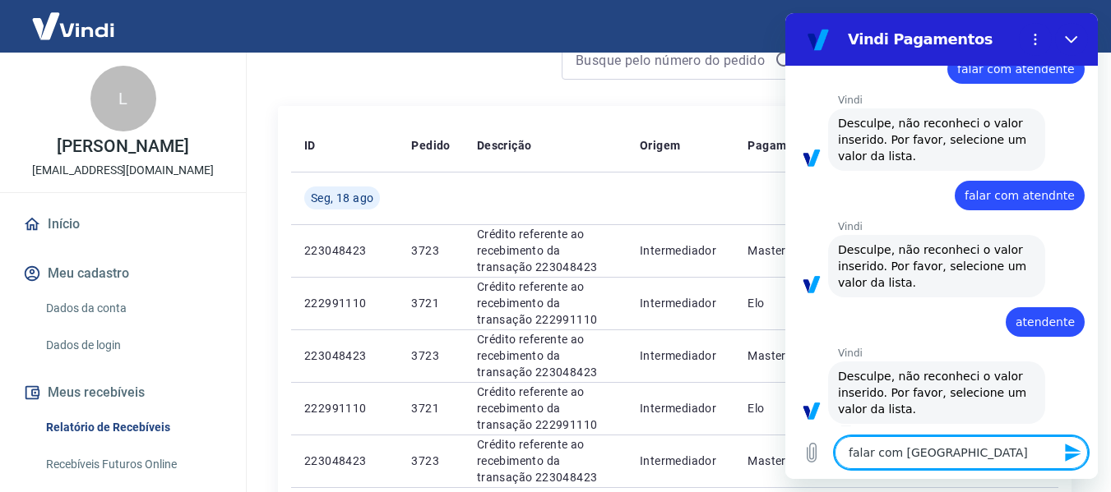
type textarea "falar com atend"
type textarea "x"
type textarea "falar com atenden"
type textarea "x"
type textarea "falar com atendent"
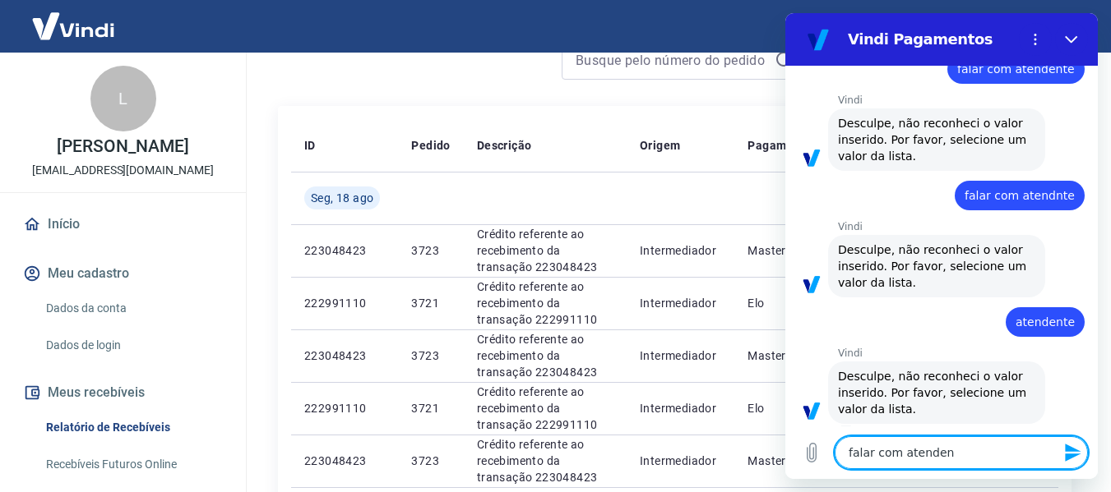
type textarea "x"
type textarea "falar com atendente"
type textarea "x"
type textarea "falar com atendente"
type textarea "x"
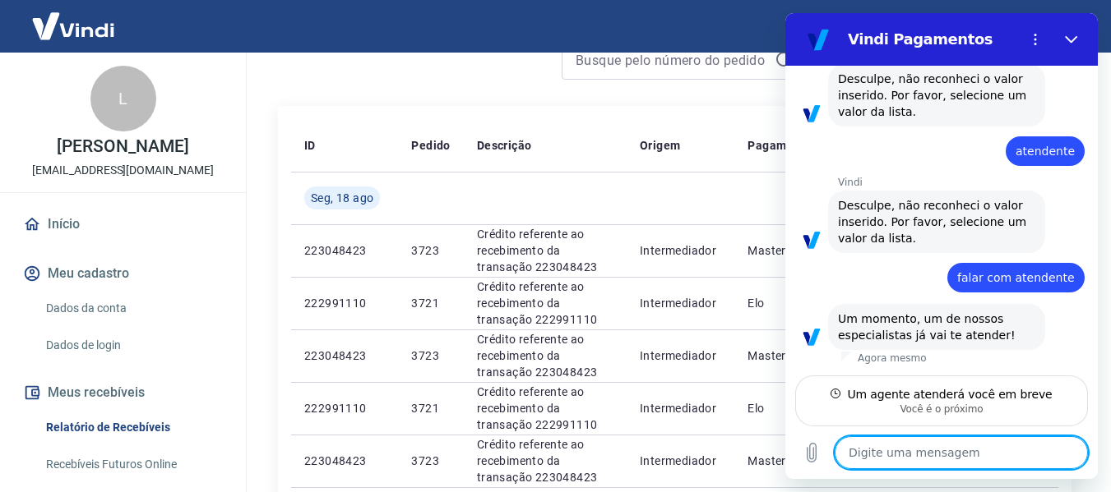
scroll to position [975, 0]
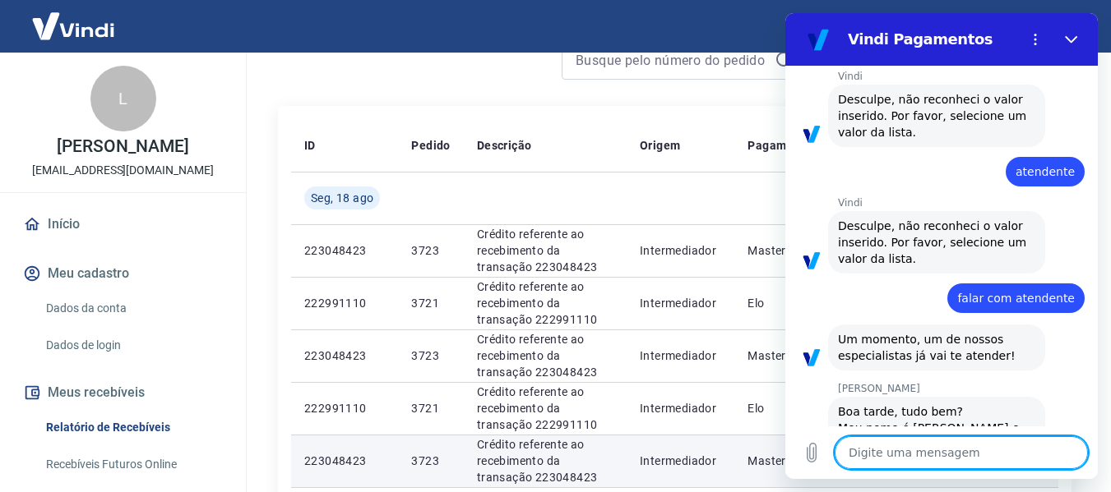
type textarea "x"
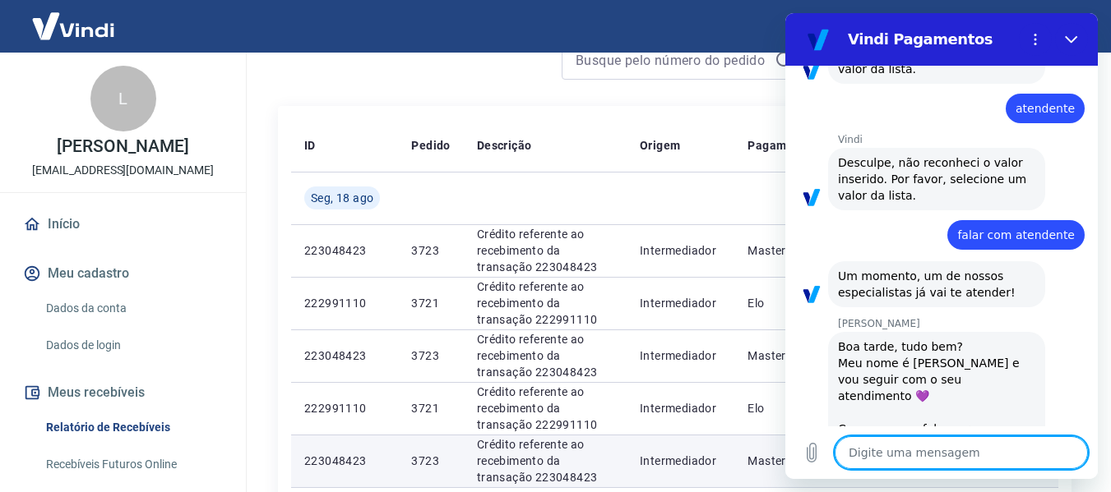
scroll to position [1037, 0]
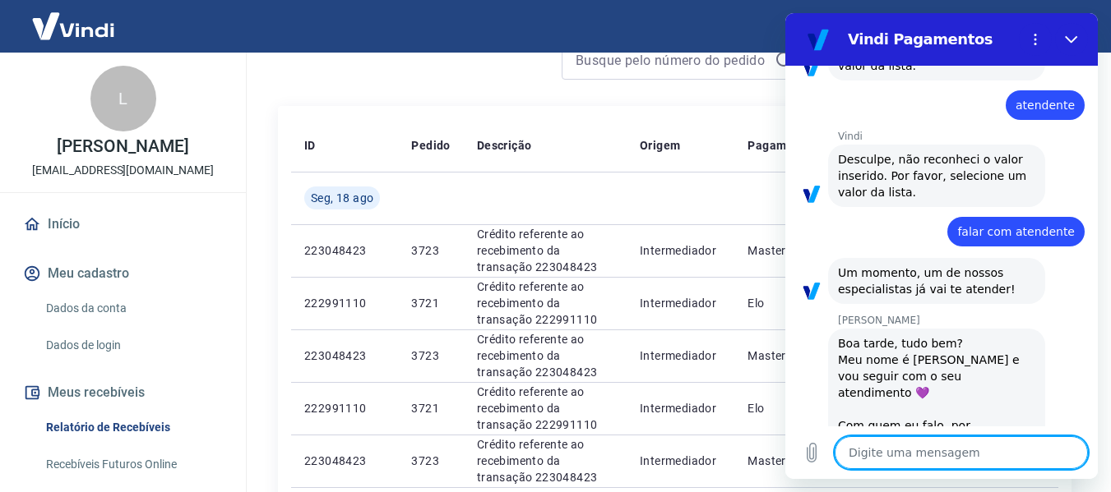
type textarea "b"
type textarea "x"
type textarea "bo"
type textarea "x"
type textarea "boa"
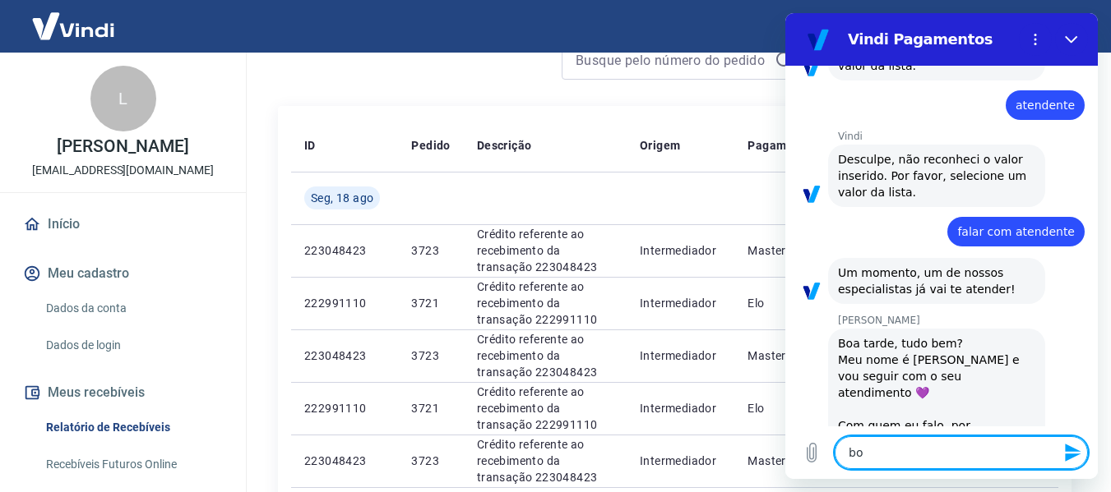
type textarea "x"
type textarea "boa"
type textarea "x"
type textarea "boa t"
type textarea "x"
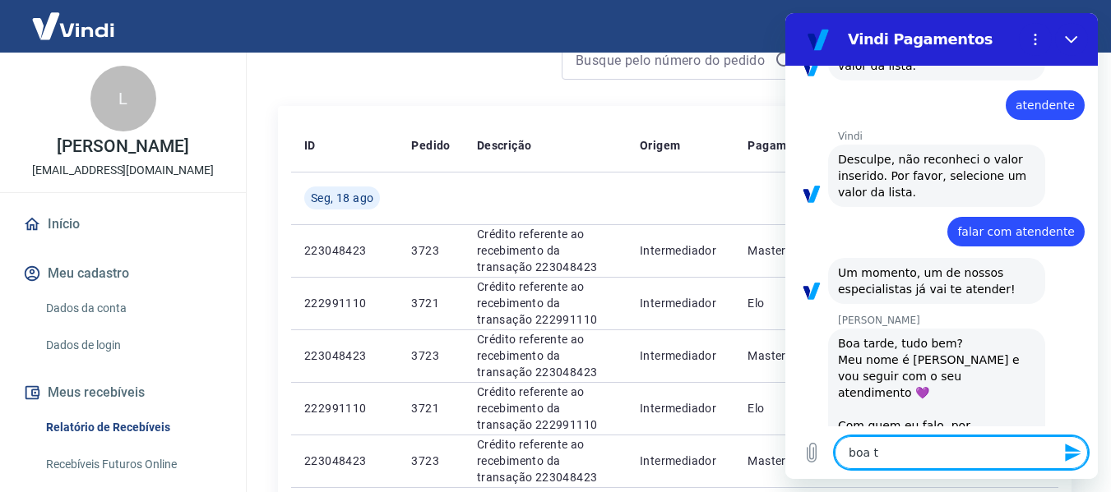
type textarea "boa ta"
type textarea "x"
type textarea "boa tar"
type textarea "x"
type textarea "boa tard"
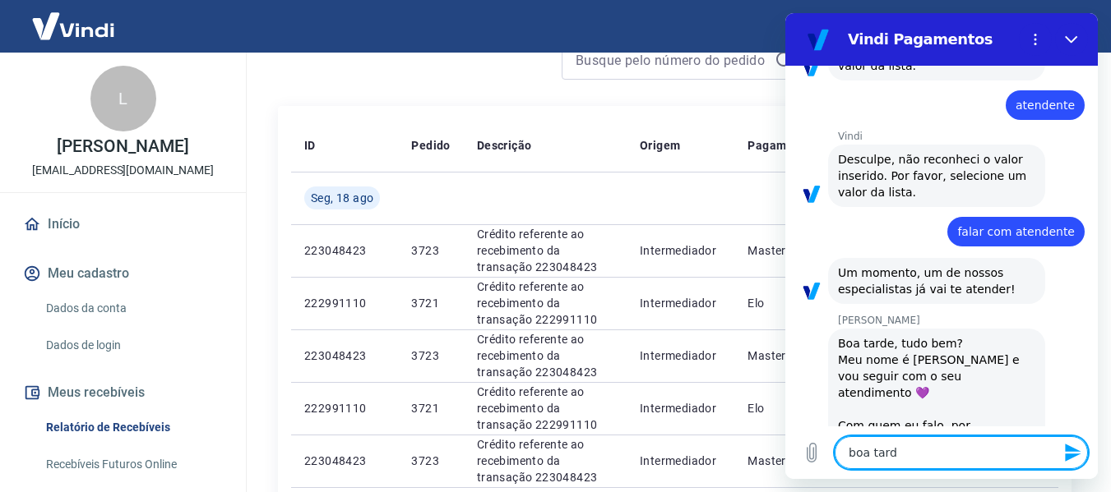
type textarea "x"
type textarea "boa tarde"
type textarea "x"
type textarea "boa tardem"
type textarea "x"
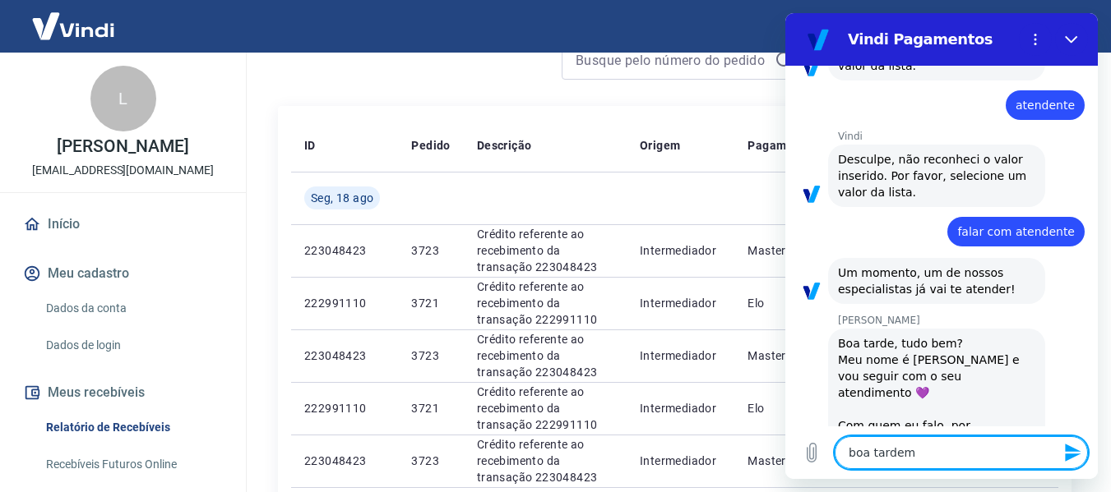
type textarea "boa tardem"
type textarea "x"
type textarea "boa tardem t"
type textarea "x"
type textarea "boa tardem"
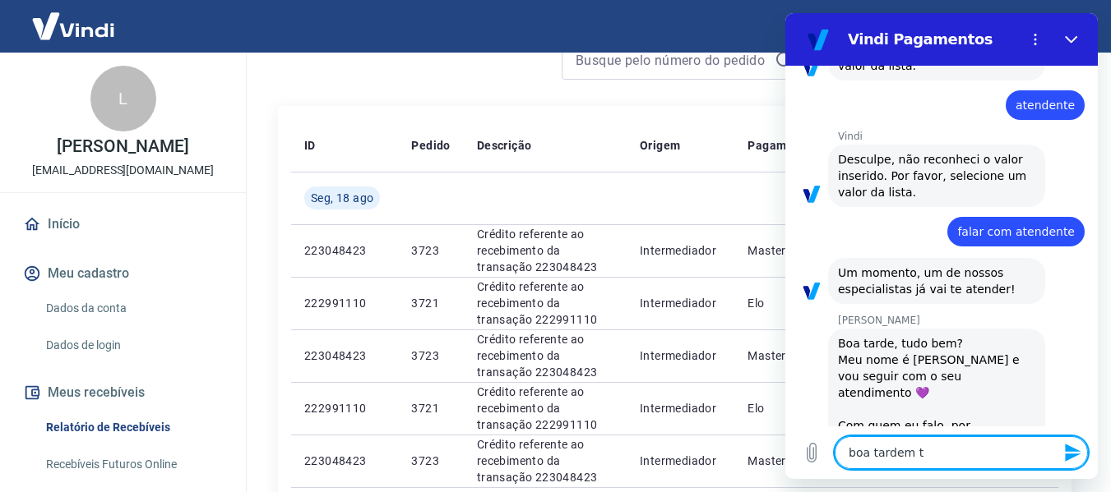
type textarea "x"
type textarea "boa tardem"
type textarea "x"
type textarea "boa tarde"
type textarea "x"
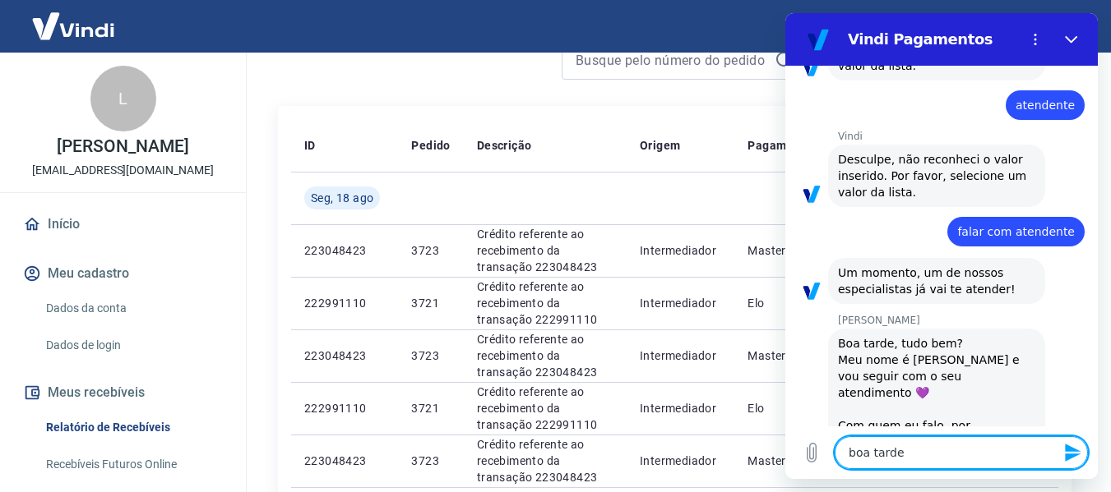
type textarea "boa tardem"
type textarea "x"
type textarea "boa tarde"
type textarea "x"
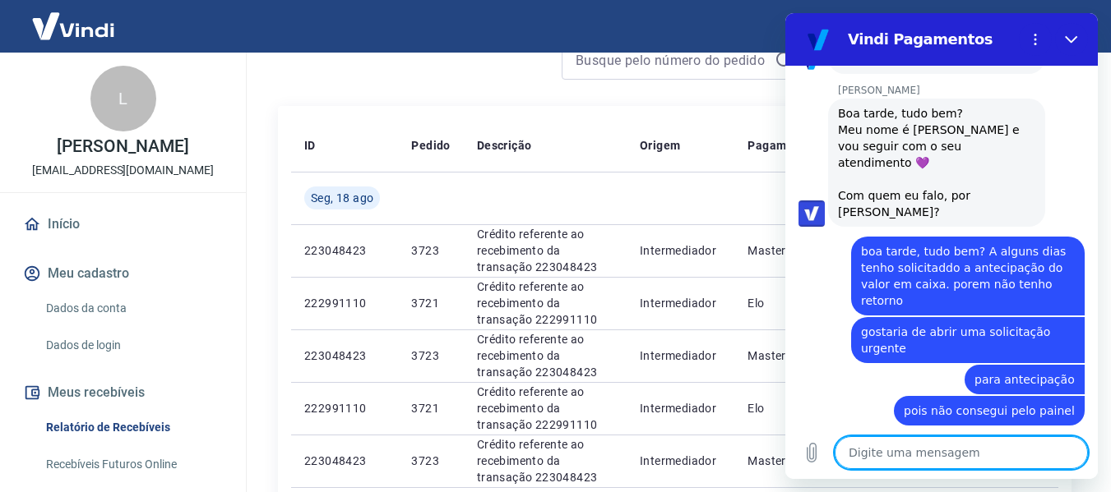
scroll to position [247, 0]
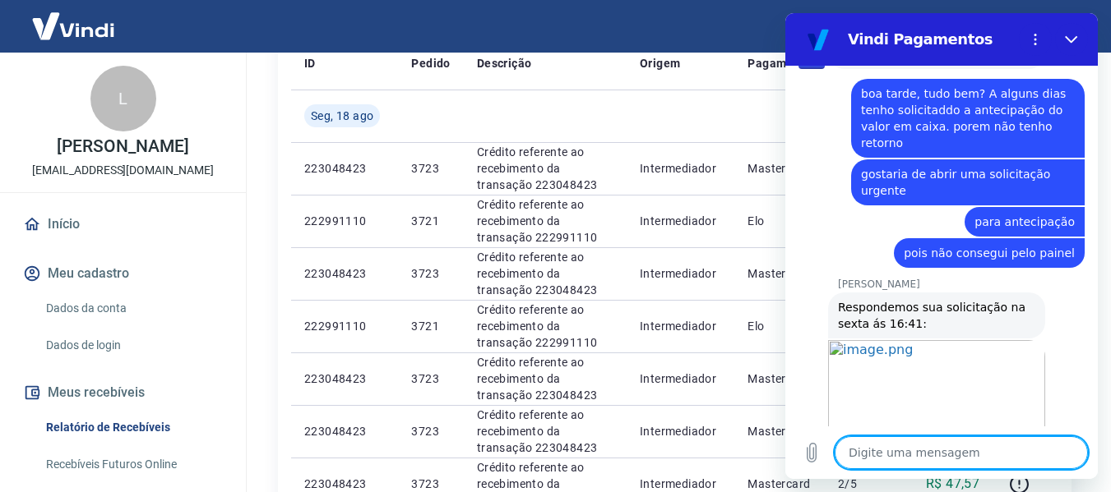
click at [951, 454] on textarea at bounding box center [960, 452] width 253 height 33
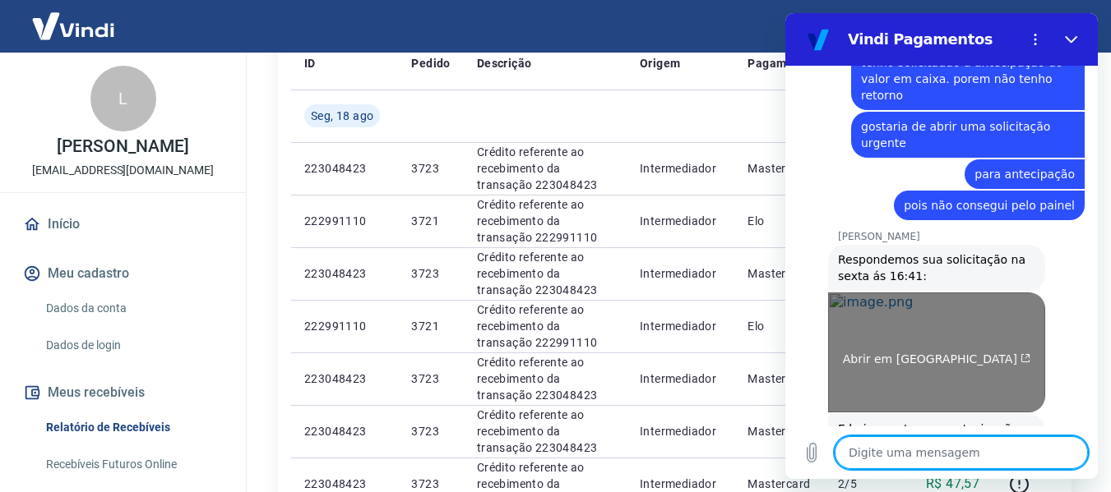
scroll to position [1476, 0]
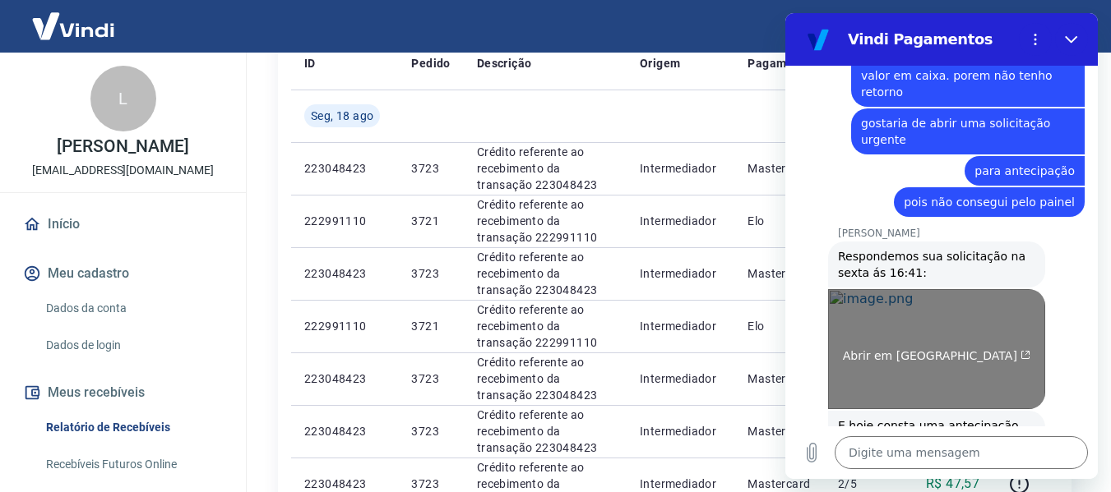
click at [907, 289] on link "Abrir em [GEOGRAPHIC_DATA]" at bounding box center [936, 349] width 217 height 120
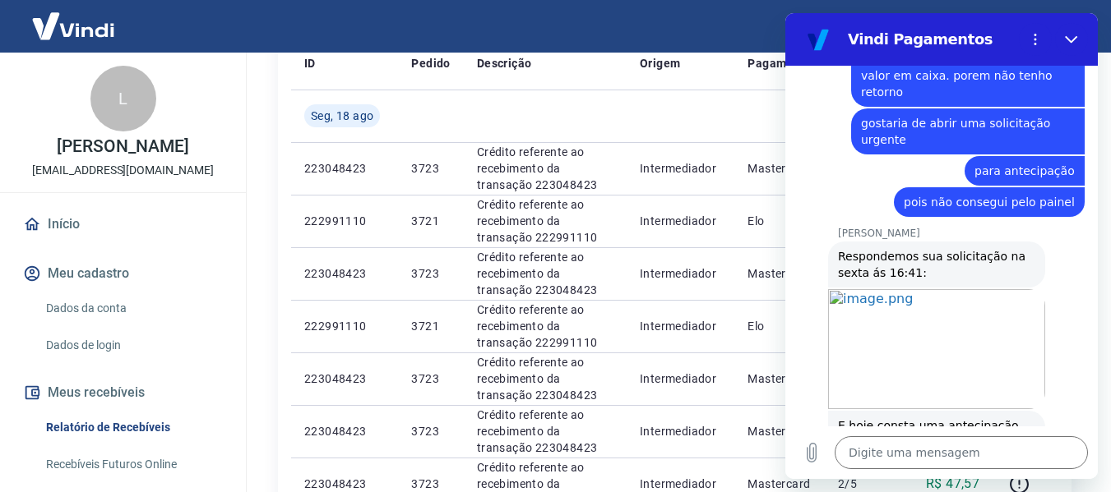
click at [940, 470] on div "Digite uma mensagem x" at bounding box center [941, 453] width 312 height 53
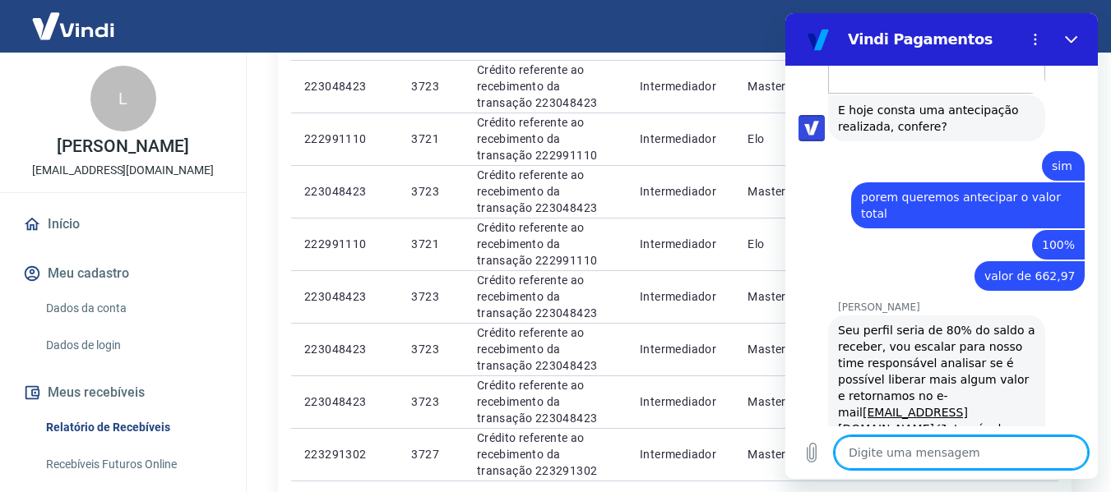
scroll to position [1795, 0]
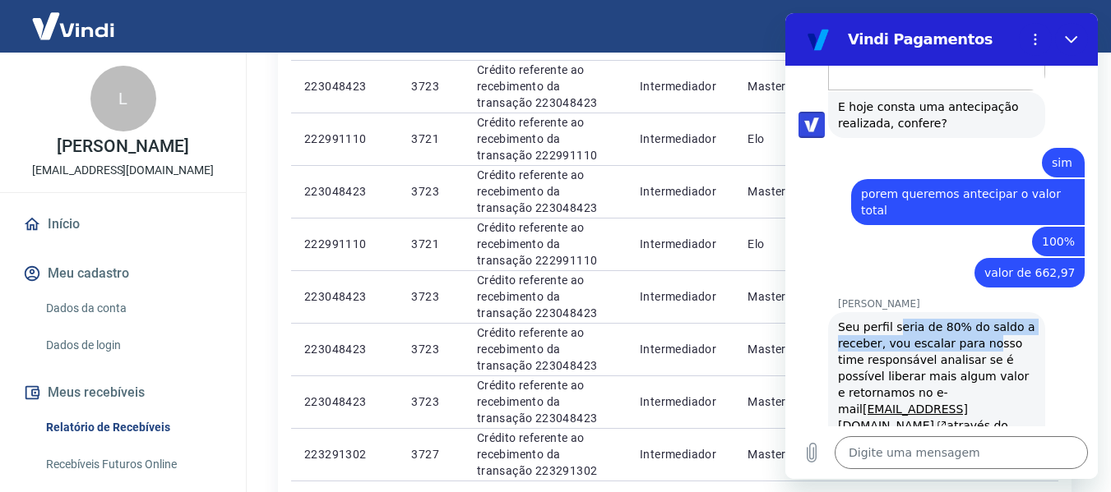
drag, startPoint x: 893, startPoint y: 284, endPoint x: 978, endPoint y: 304, distance: 87.9
click at [977, 319] on div "Seu perfil seria de 80% do saldo a receber, vou escalar para nosso time respons…" at bounding box center [936, 385] width 197 height 132
click at [981, 329] on div "Seu perfil seria de 80% do saldo a receber, vou escalar para nosso time respons…" at bounding box center [936, 385] width 197 height 132
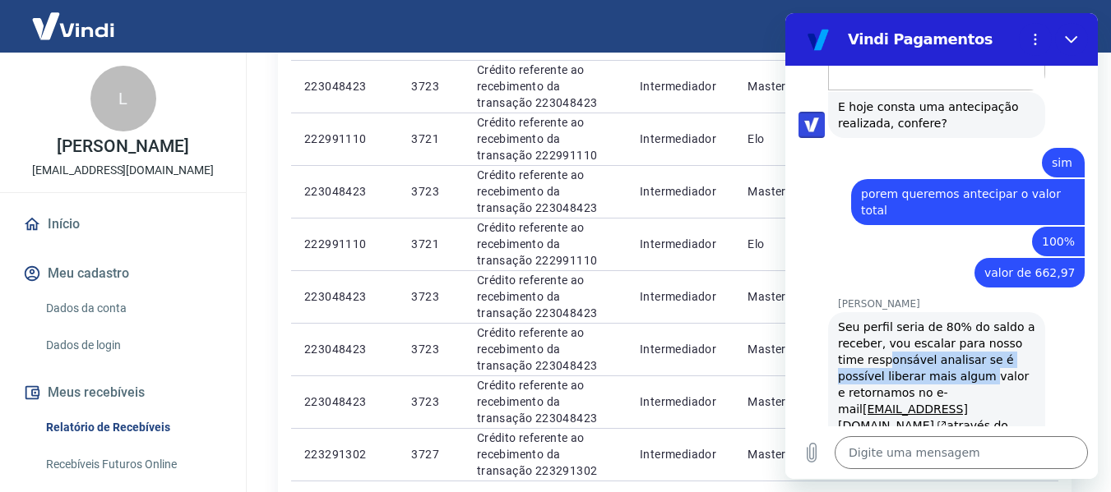
drag, startPoint x: 863, startPoint y: 317, endPoint x: 934, endPoint y: 330, distance: 71.8
click at [934, 330] on div "Seu perfil seria de 80% do saldo a receber, vou escalar para nosso time respons…" at bounding box center [936, 385] width 197 height 132
click at [936, 403] on link "[EMAIL_ADDRESS][DOMAIN_NAME]" at bounding box center [903, 418] width 130 height 30
drag, startPoint x: 919, startPoint y: 381, endPoint x: 903, endPoint y: 399, distance: 23.9
click at [934, 384] on div "Seu perfil seria de 80% do saldo a receber, vou escalar para nosso time respons…" at bounding box center [936, 385] width 197 height 132
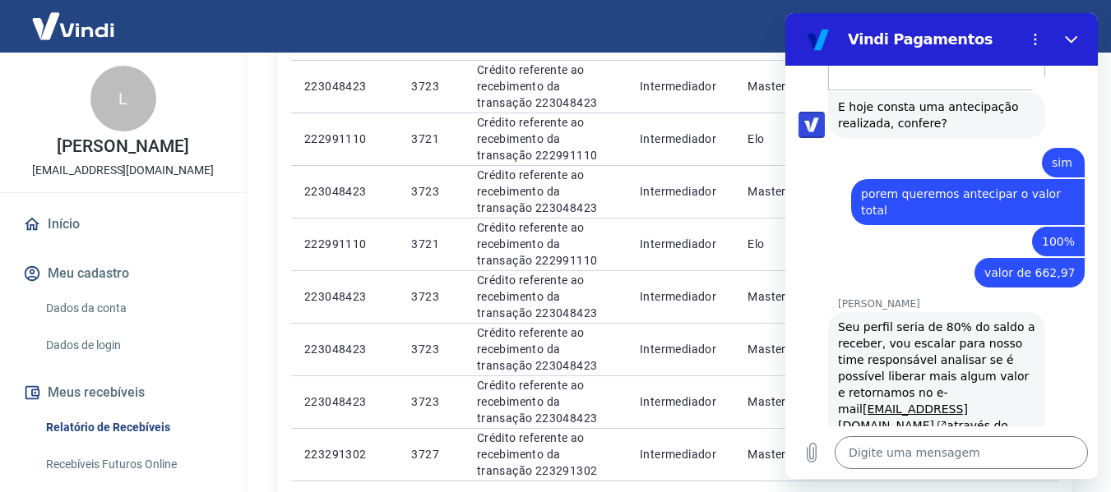
click at [851, 459] on div "Agora mesmo" at bounding box center [969, 465] width 256 height 13
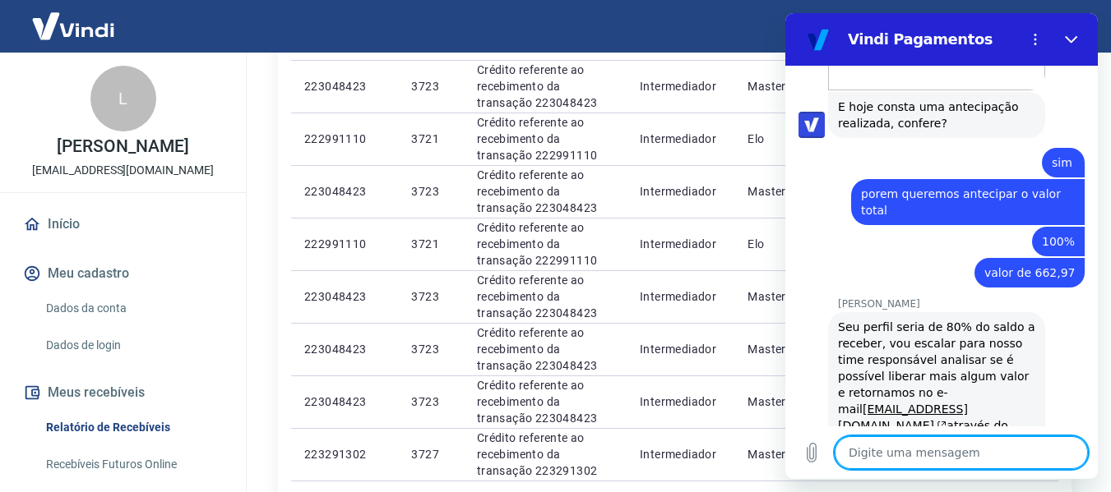
click at [945, 444] on textarea at bounding box center [960, 452] width 253 height 33
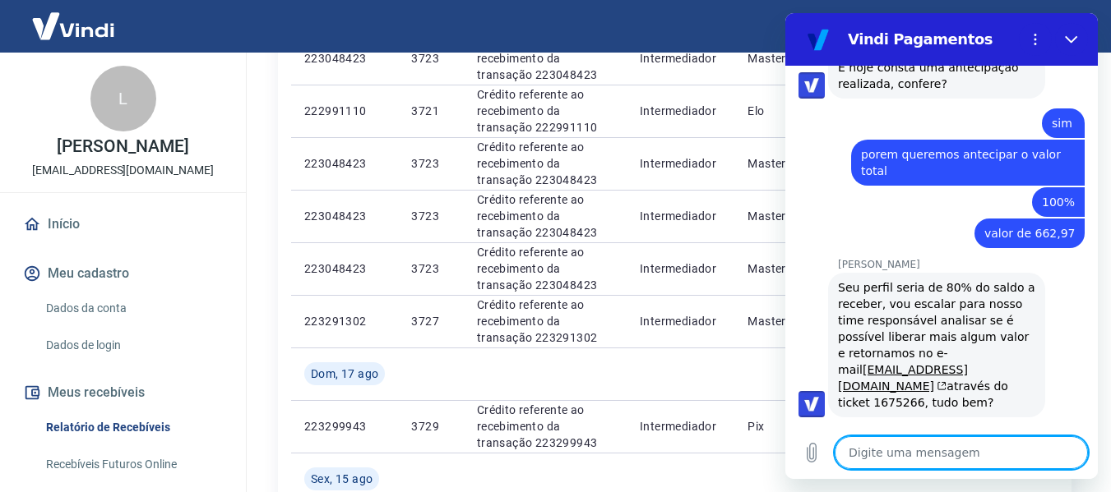
scroll to position [575, 0]
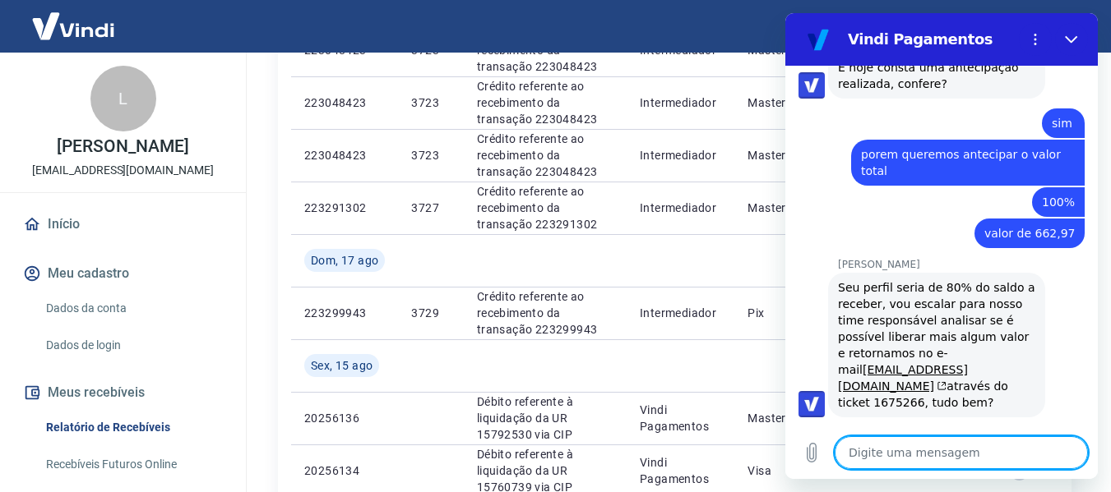
click at [894, 463] on textarea at bounding box center [960, 452] width 253 height 33
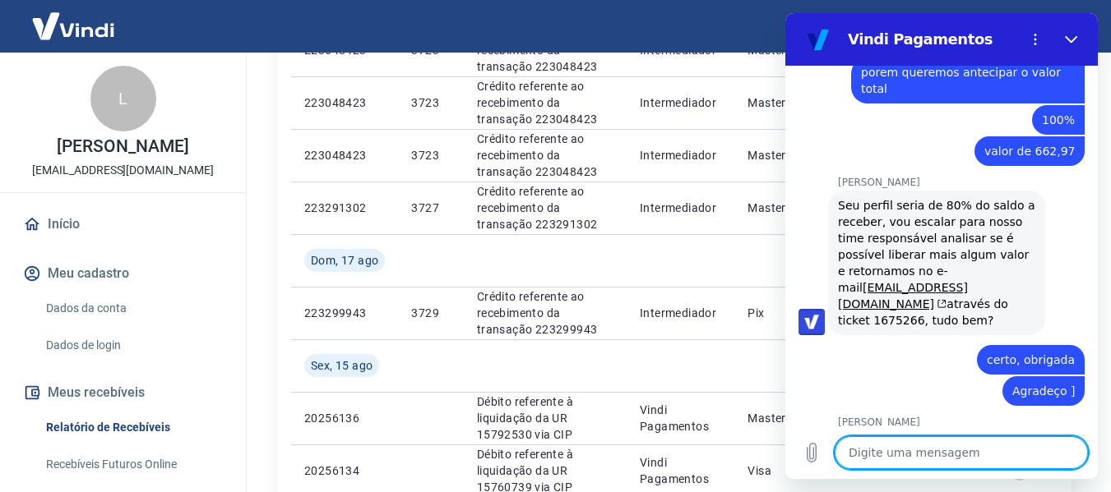
scroll to position [1920, 0]
